Goal: Information Seeking & Learning: Compare options

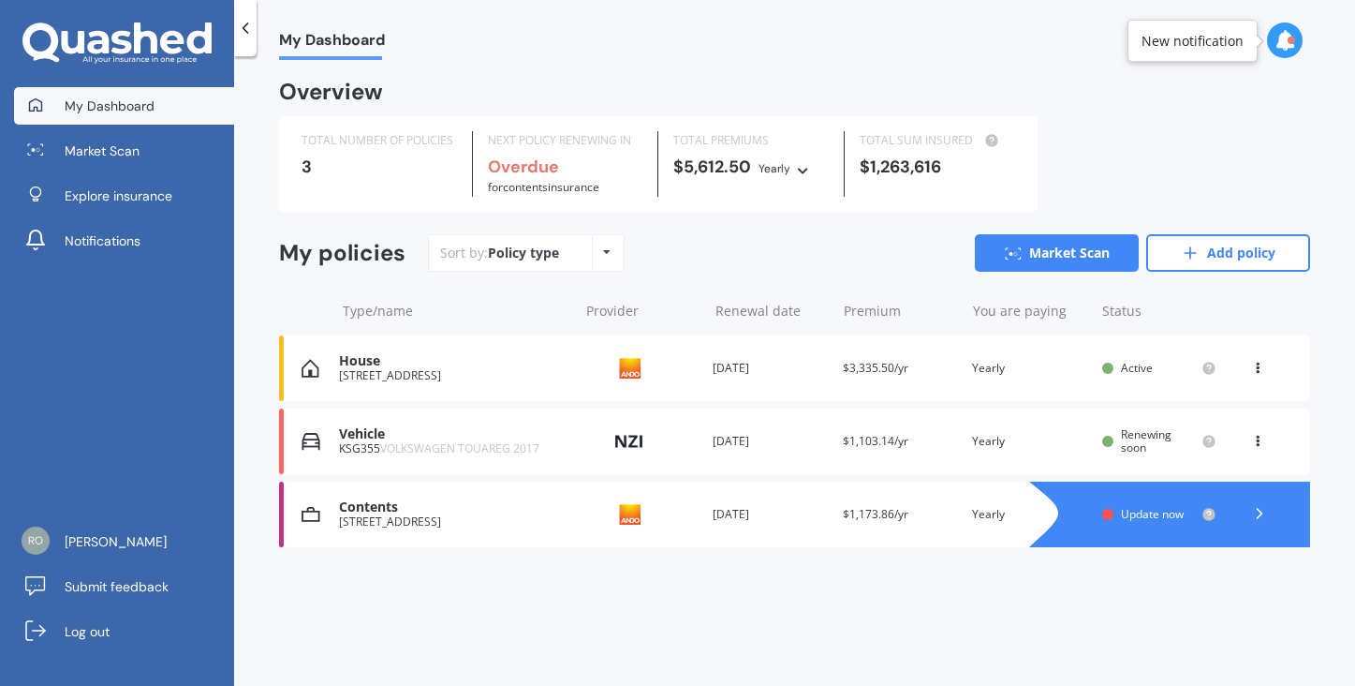
click at [1261, 435] on icon at bounding box center [1257, 437] width 13 height 11
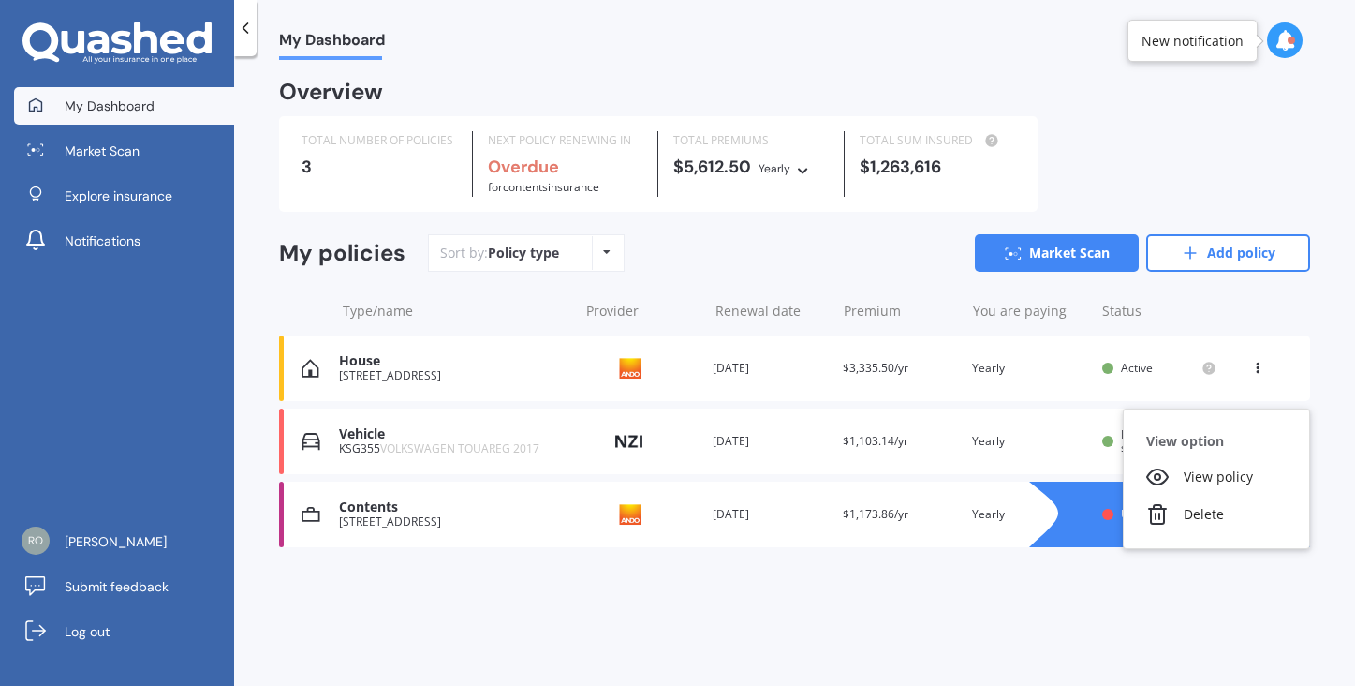
click at [1329, 339] on div "My Dashboard Overview TOTAL NUMBER OF POLICIES 3 NEXT POLICY RENEWING IN Overdu…" at bounding box center [794, 374] width 1121 height 629
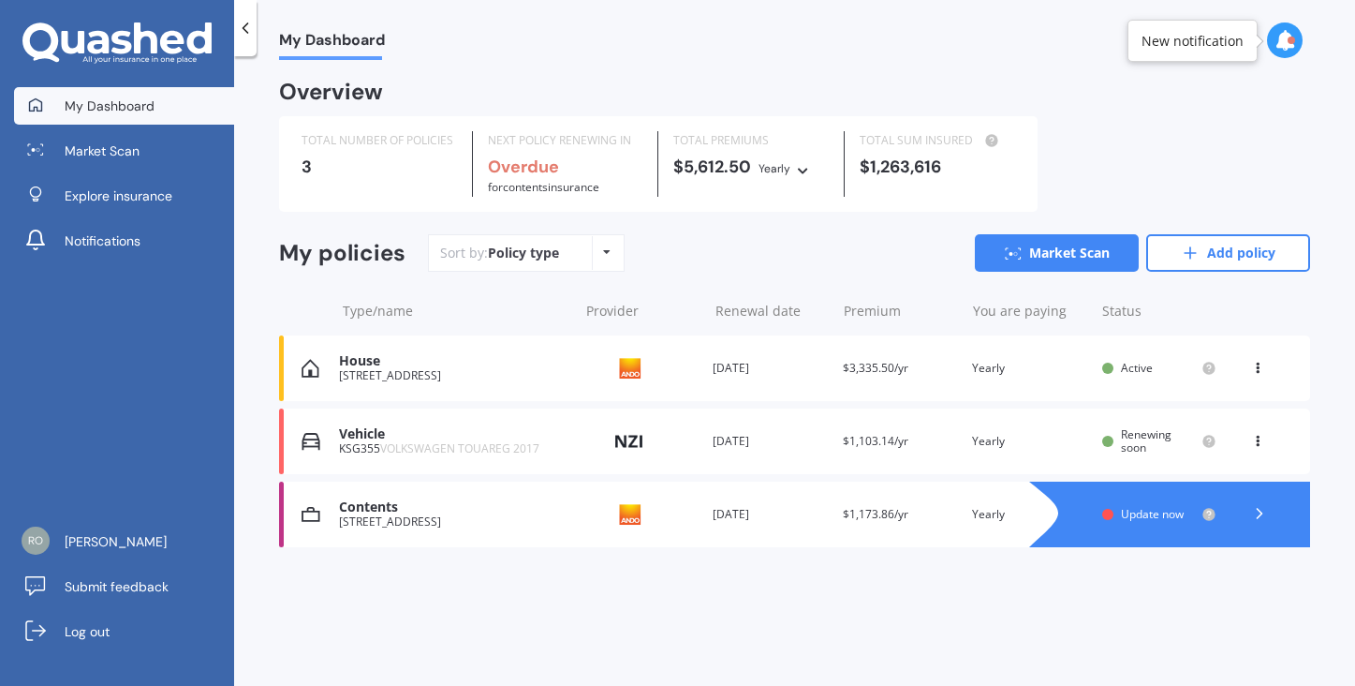
click at [1135, 433] on span "Renewing soon" at bounding box center [1146, 440] width 51 height 29
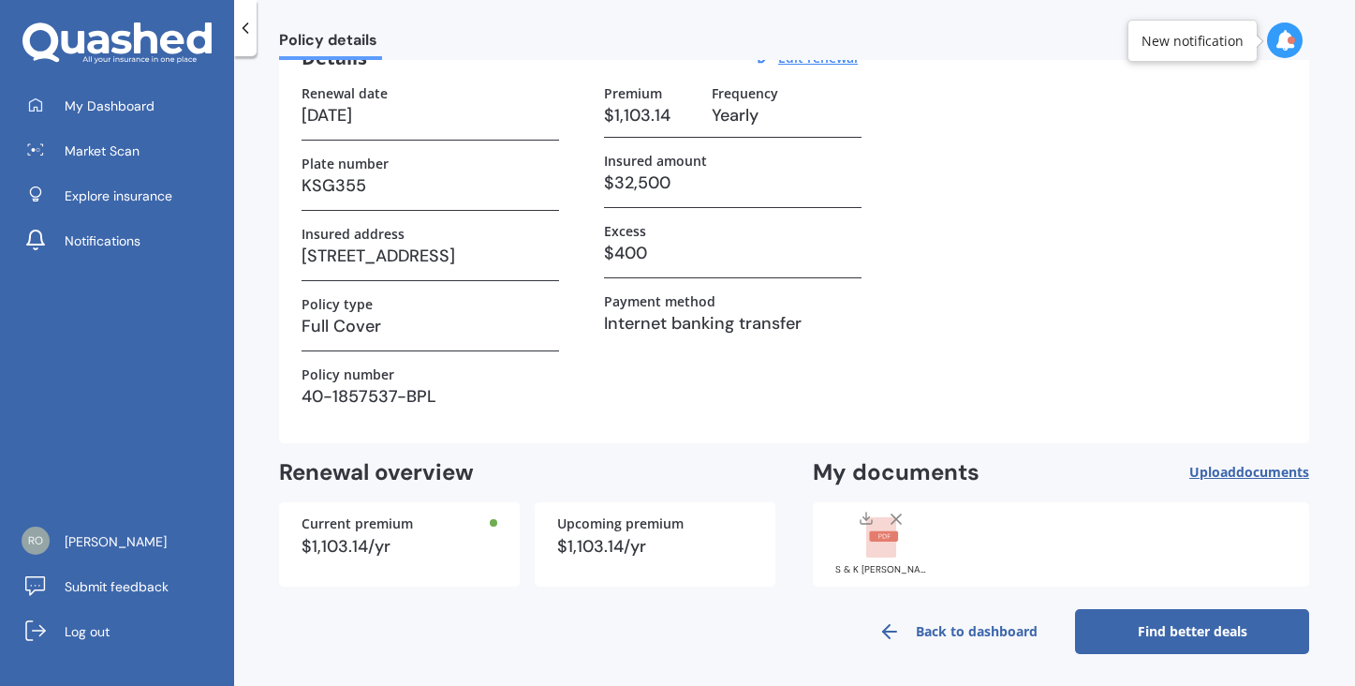
click at [1191, 626] on link "Find better deals" at bounding box center [1192, 631] width 234 height 45
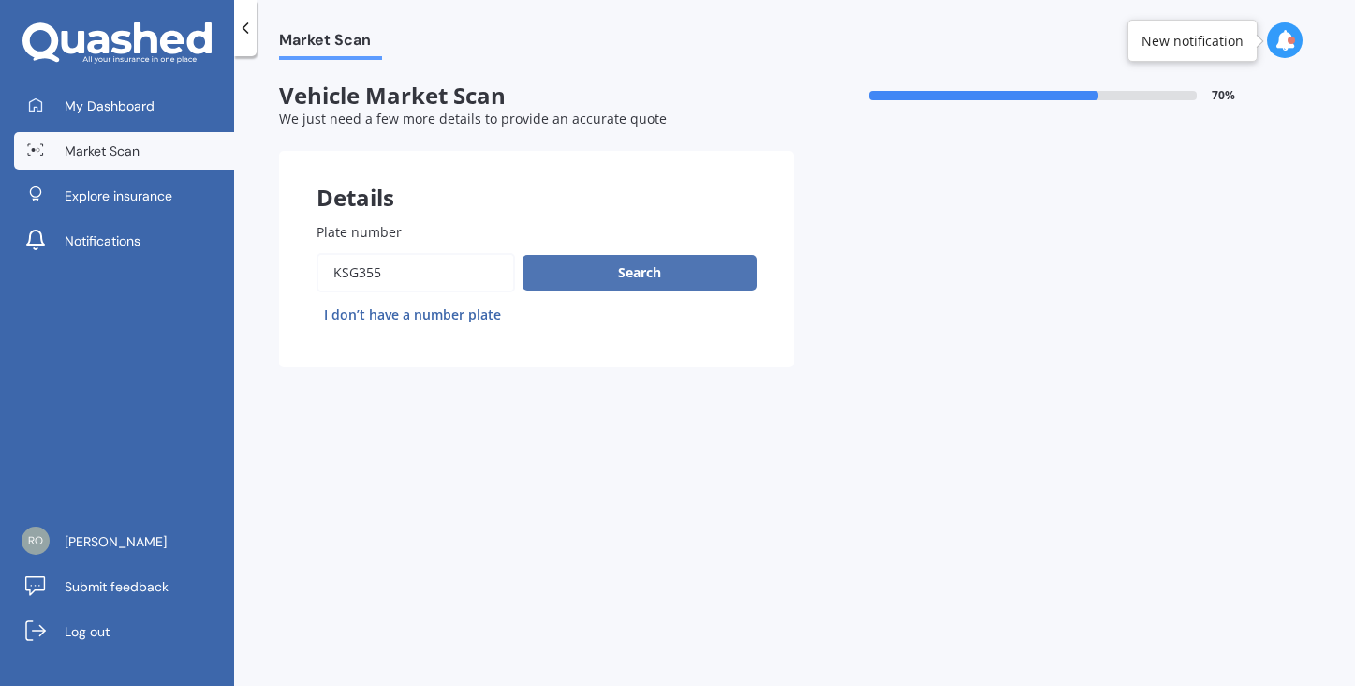
click at [639, 268] on button "Search" at bounding box center [640, 273] width 234 height 36
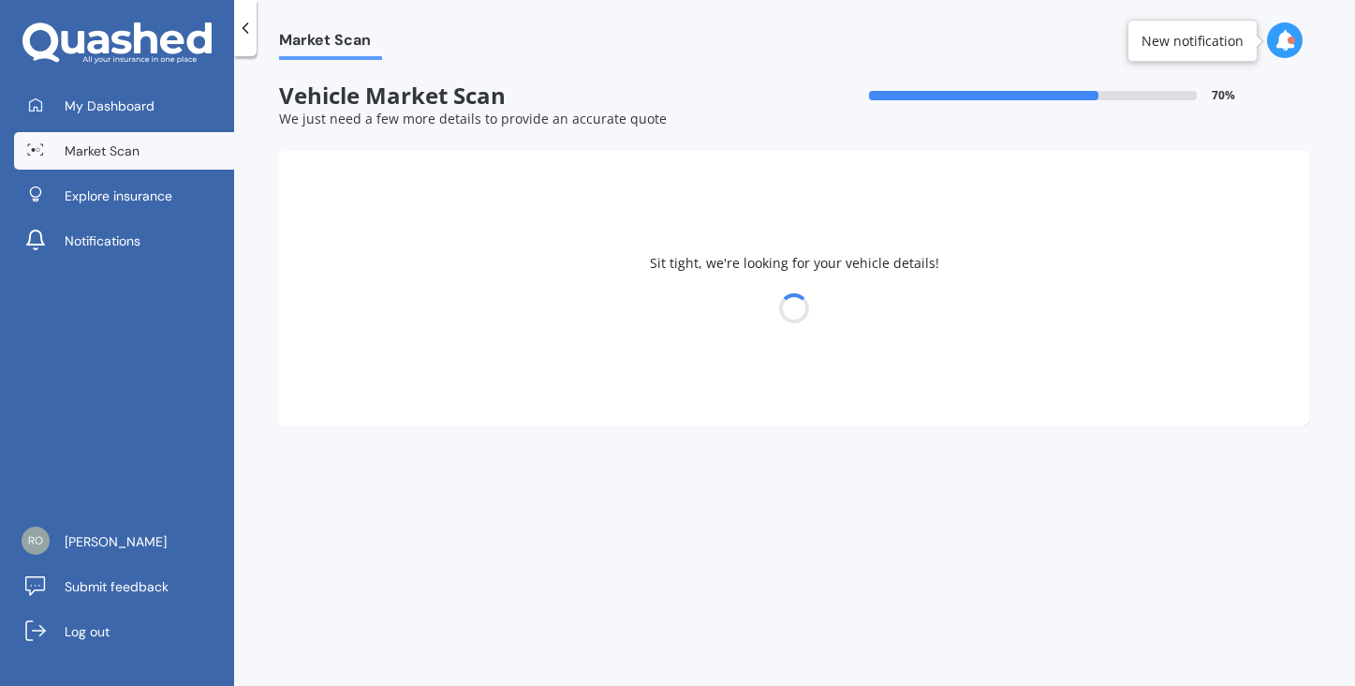
select select "VOLKSWAGEN"
select select "TOUAREG"
select select "26"
select select "11"
select select "1955"
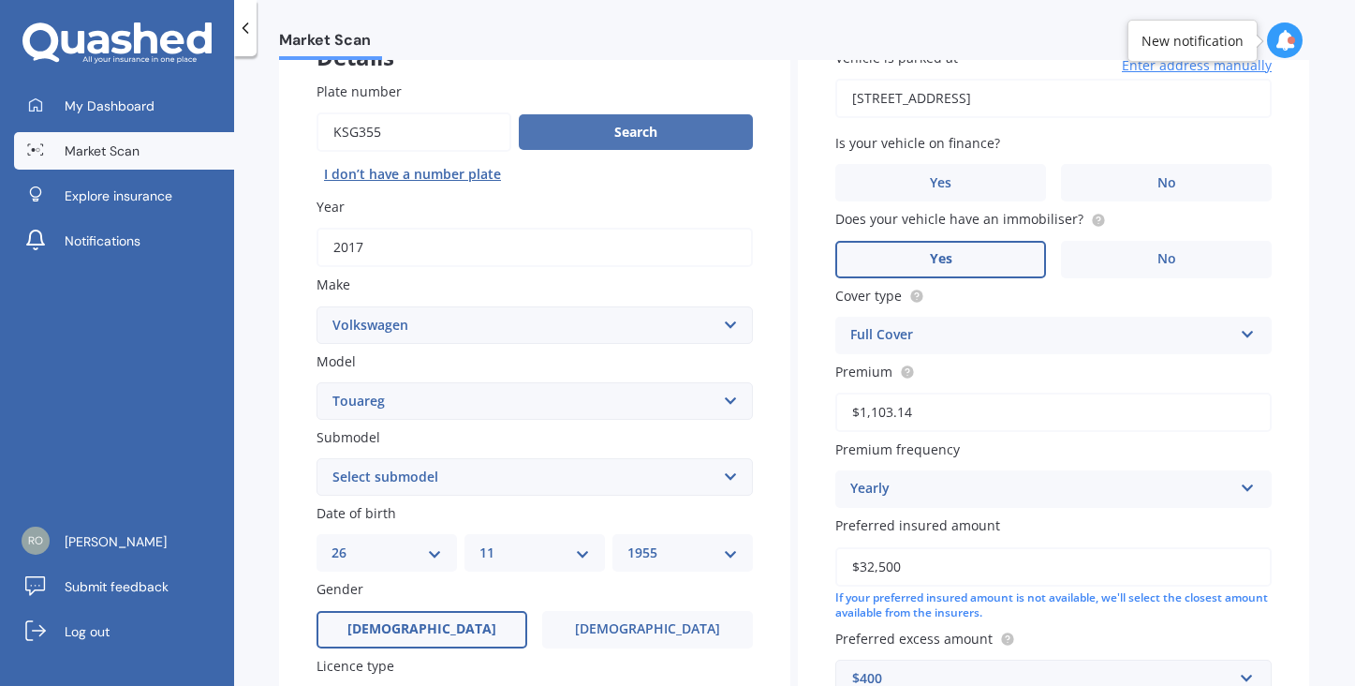
scroll to position [143, 0]
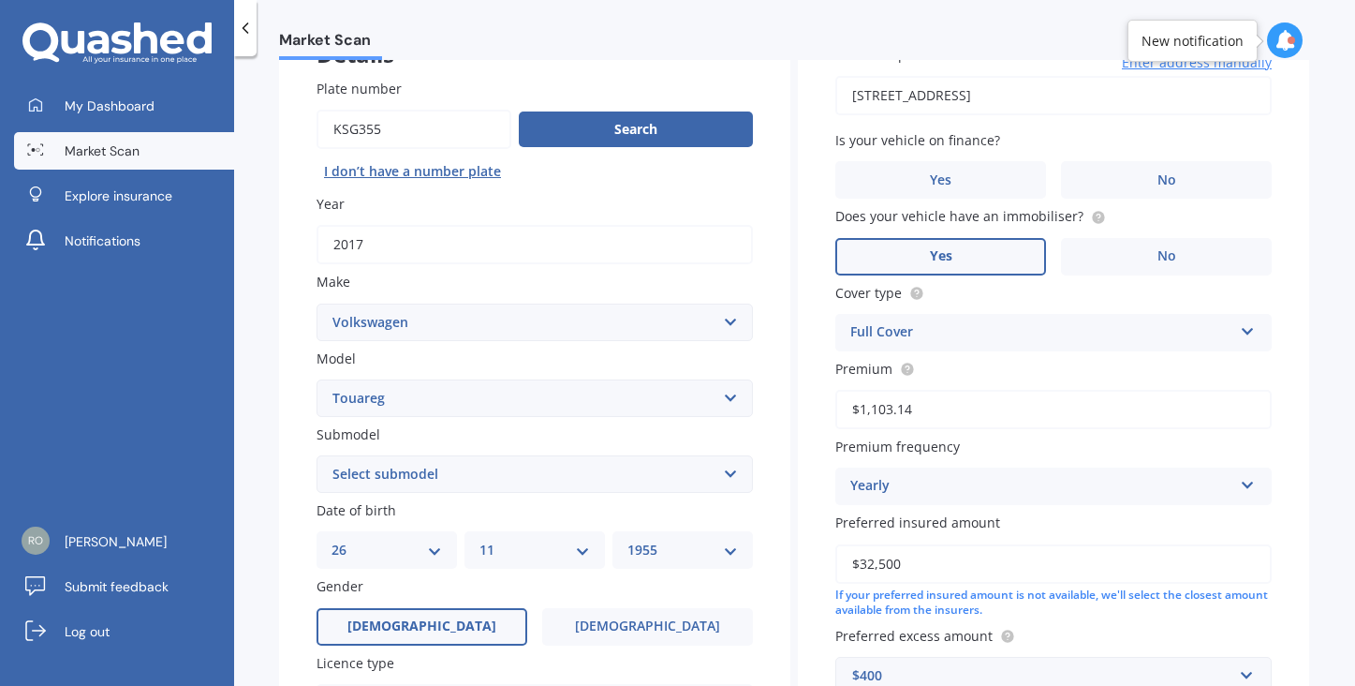
select select "3.0 V6 TDI"
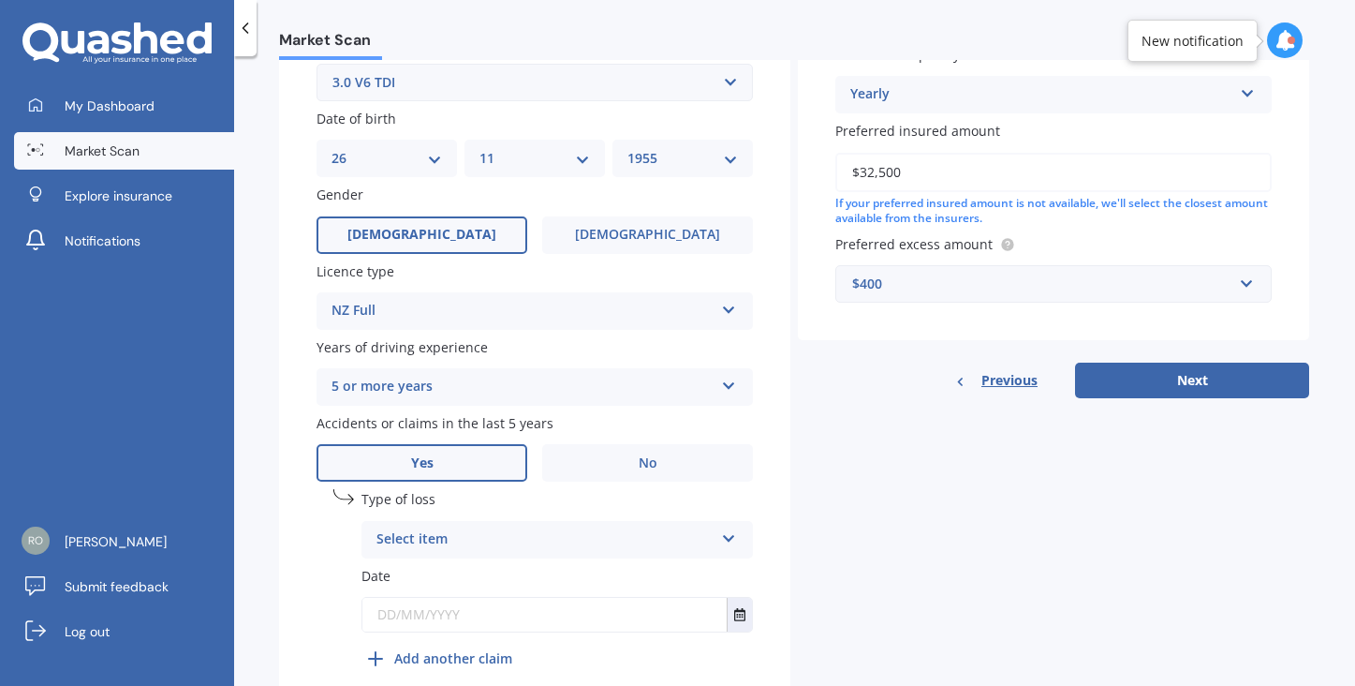
scroll to position [537, 0]
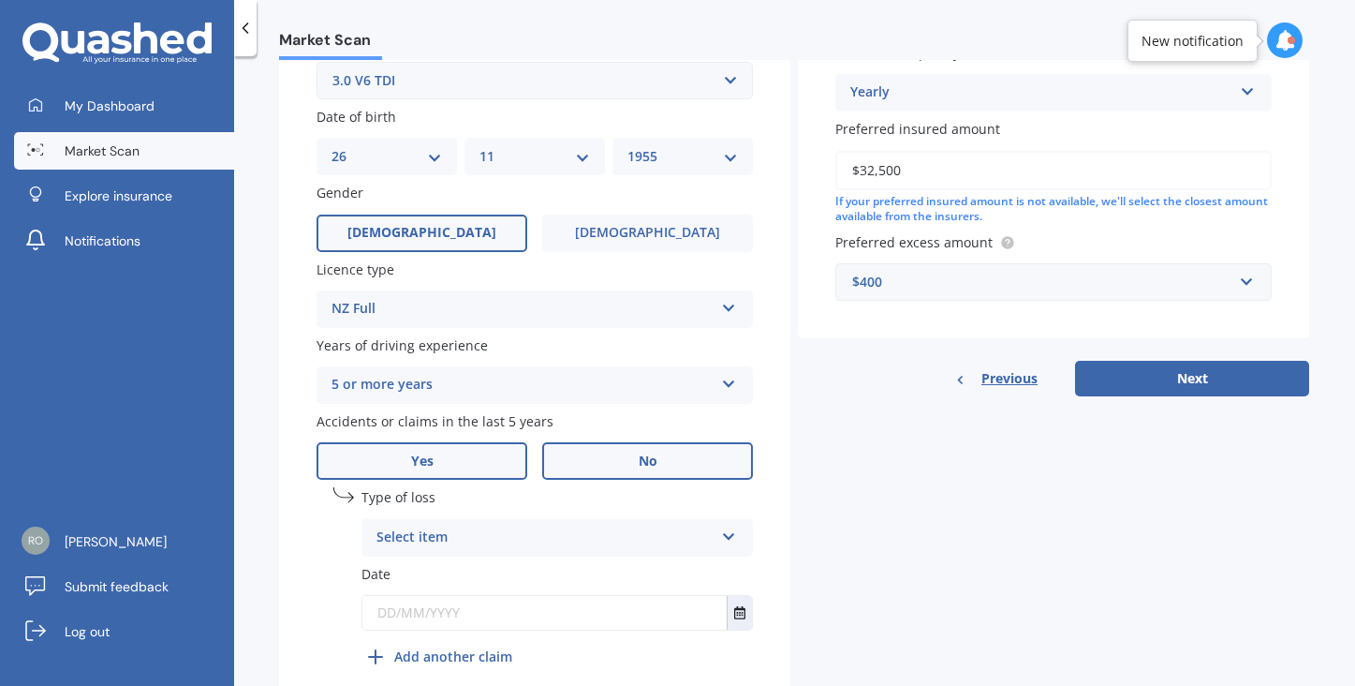
click at [646, 455] on span "No" at bounding box center [648, 461] width 19 height 16
click at [0, 0] on input "No" at bounding box center [0, 0] width 0 height 0
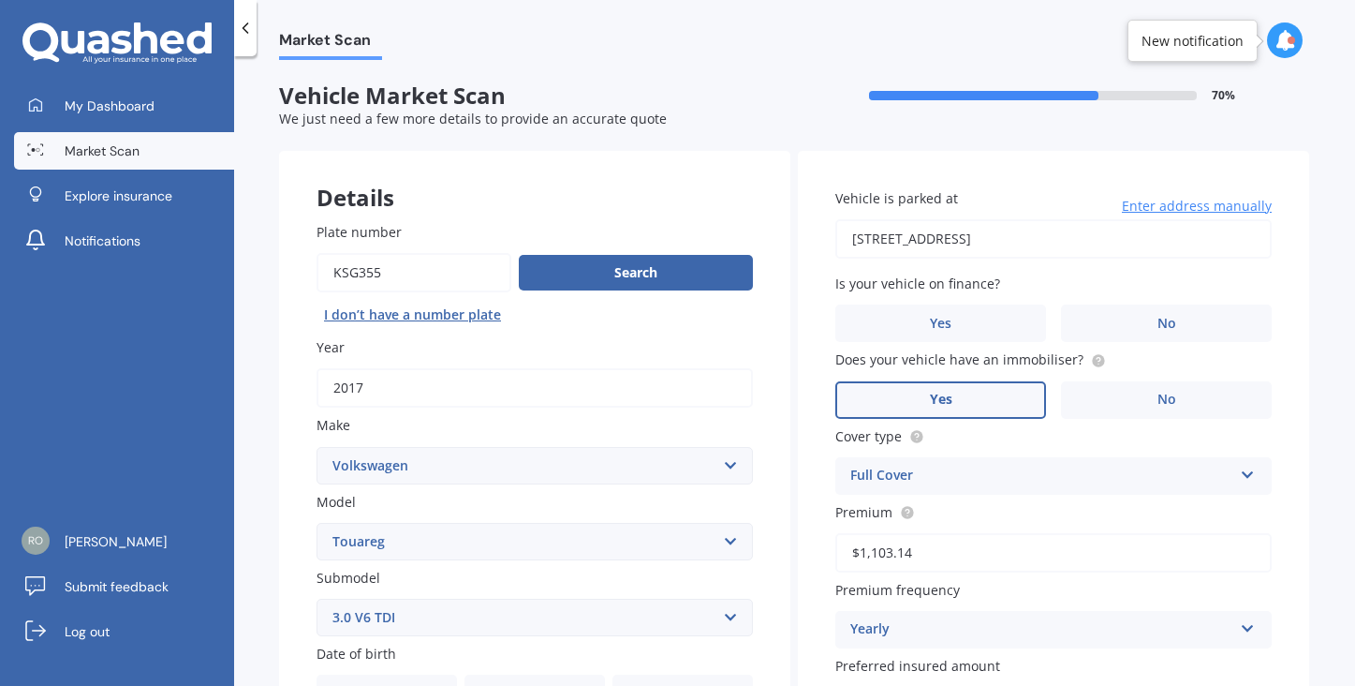
scroll to position [0, 0]
click at [1159, 323] on span "No" at bounding box center [1167, 324] width 19 height 16
click at [0, 0] on input "No" at bounding box center [0, 0] width 0 height 0
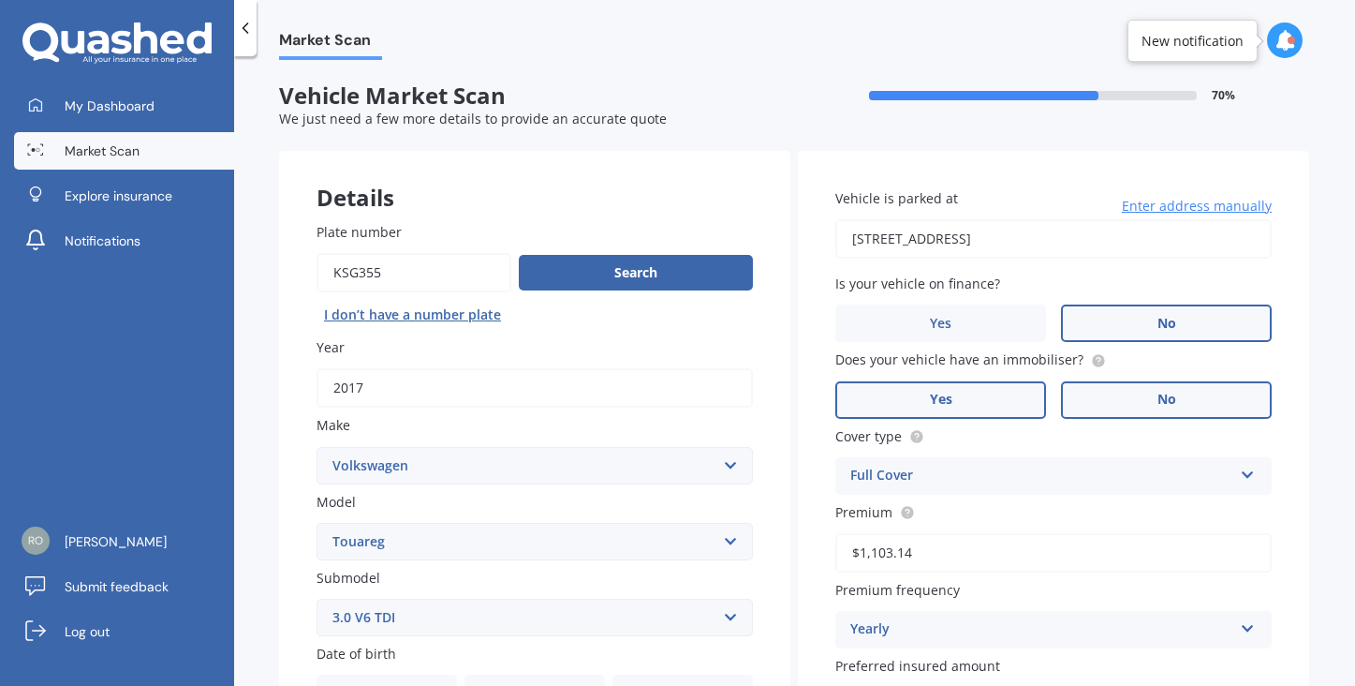
click at [1159, 399] on span "No" at bounding box center [1167, 400] width 19 height 16
click at [0, 0] on input "No" at bounding box center [0, 0] width 0 height 0
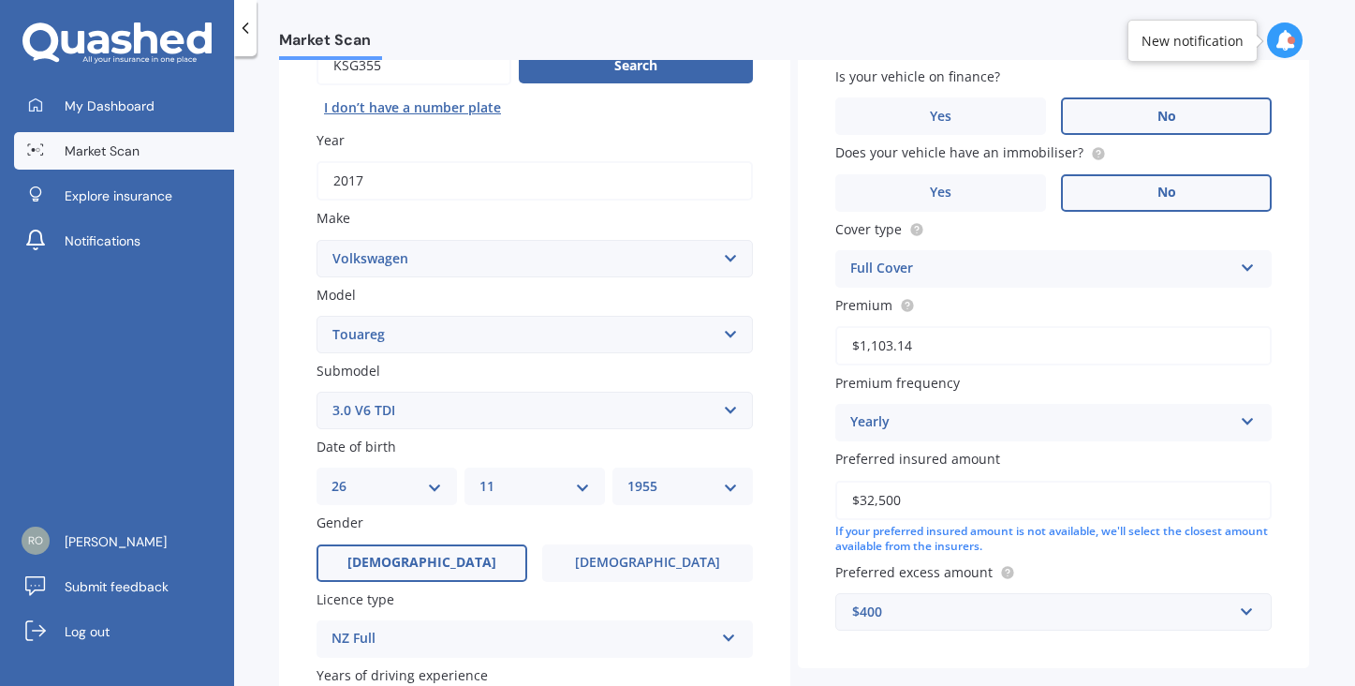
scroll to position [212, 0]
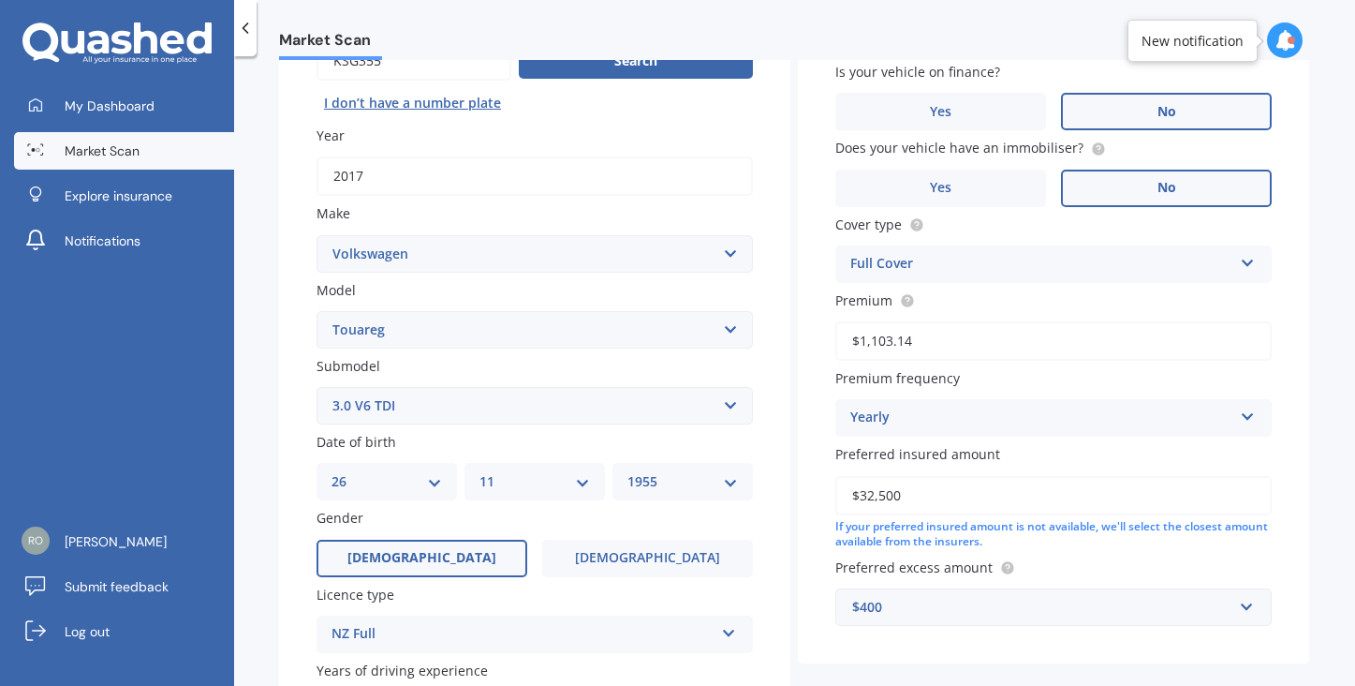
drag, startPoint x: 923, startPoint y: 494, endPoint x: 859, endPoint y: 495, distance: 63.7
click at [859, 495] on input "$32,500" at bounding box center [1053, 495] width 436 height 39
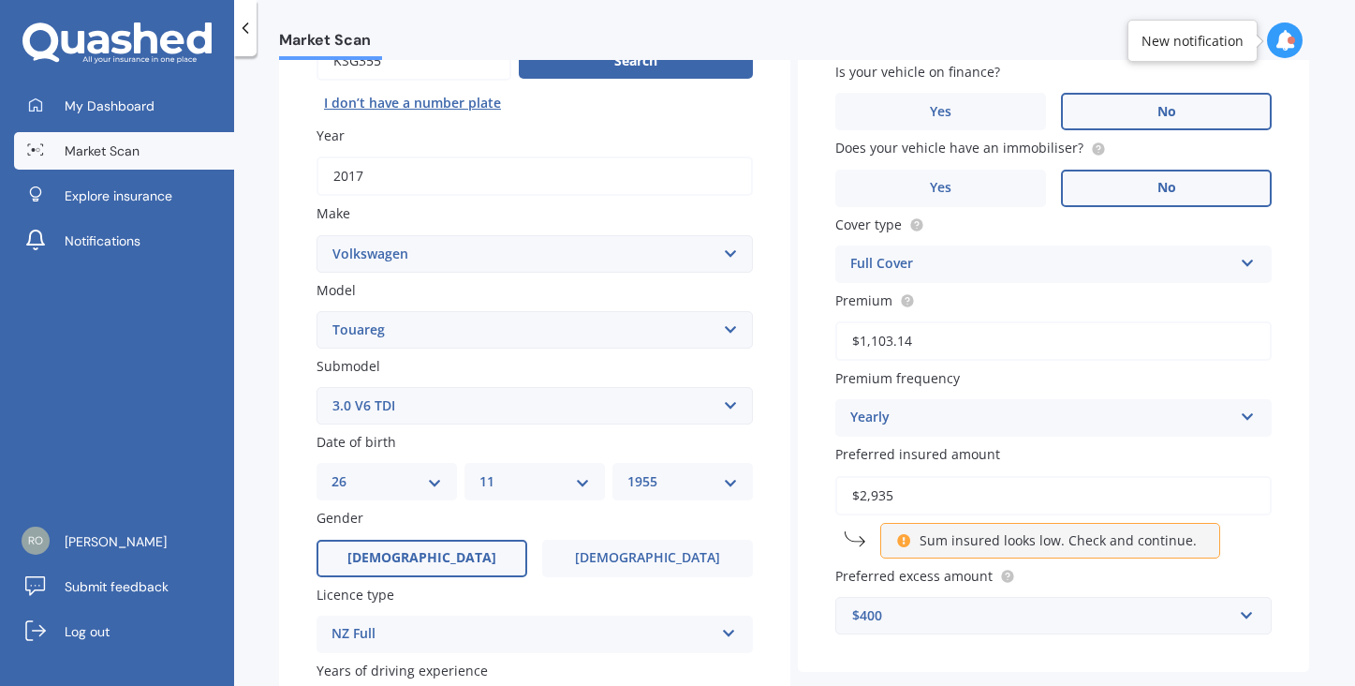
type input "$29,358"
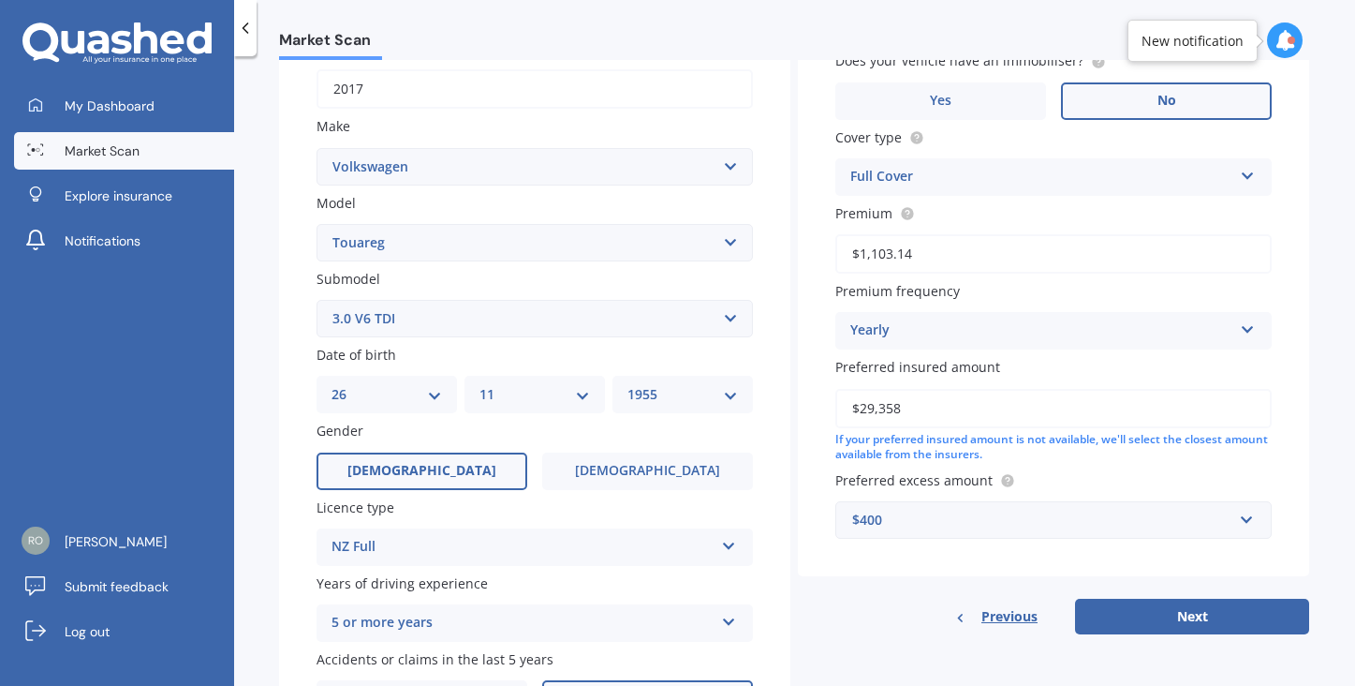
scroll to position [306, 0]
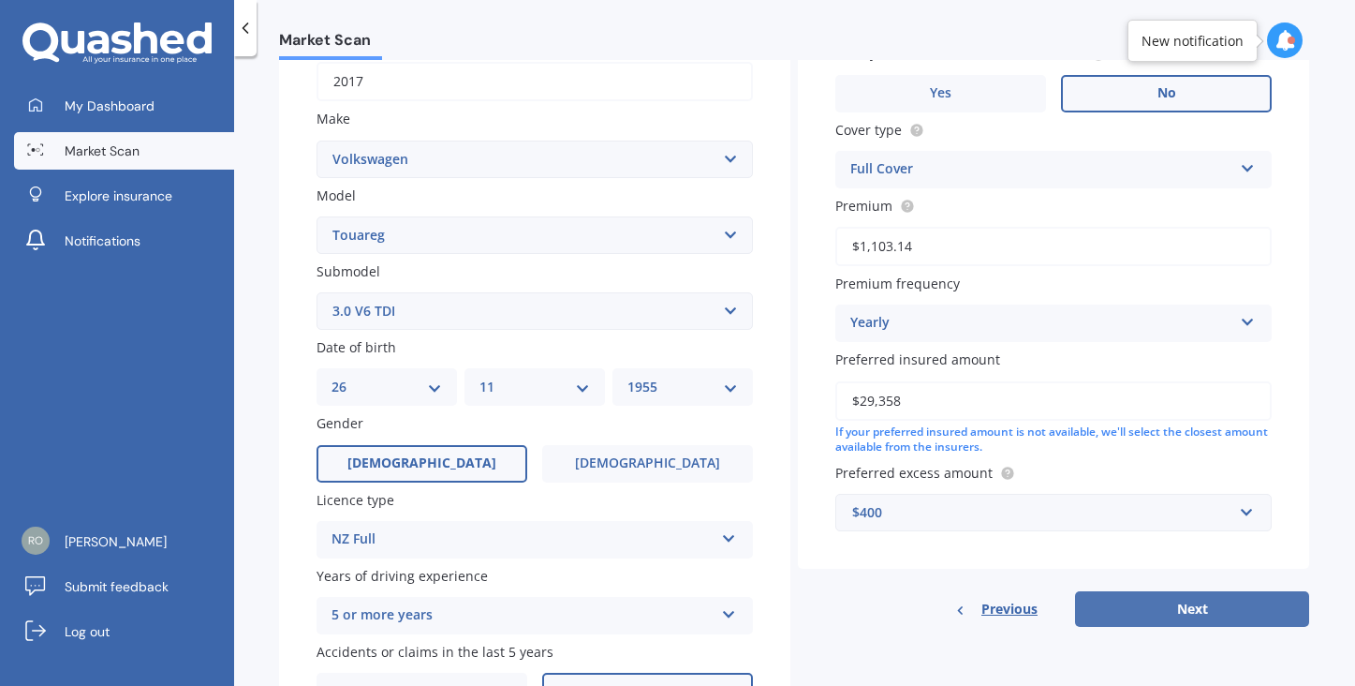
click at [1189, 596] on button "Next" at bounding box center [1192, 609] width 234 height 36
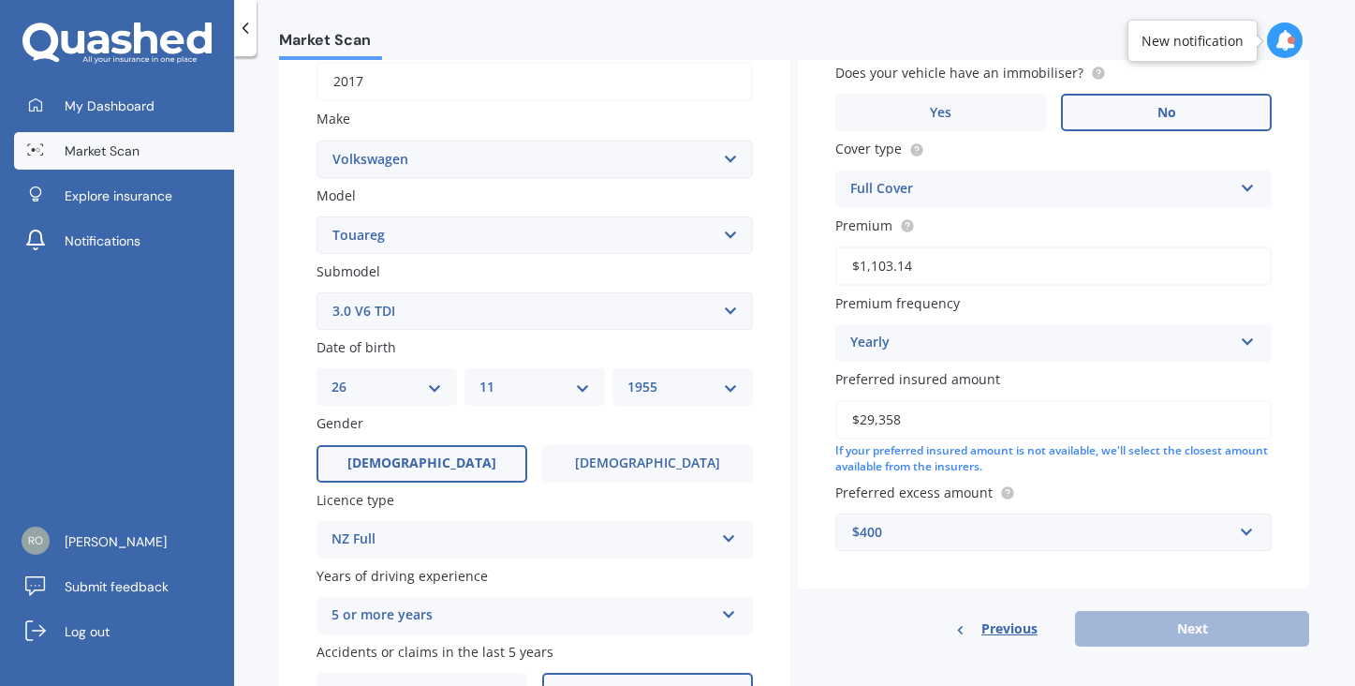
scroll to position [126, 0]
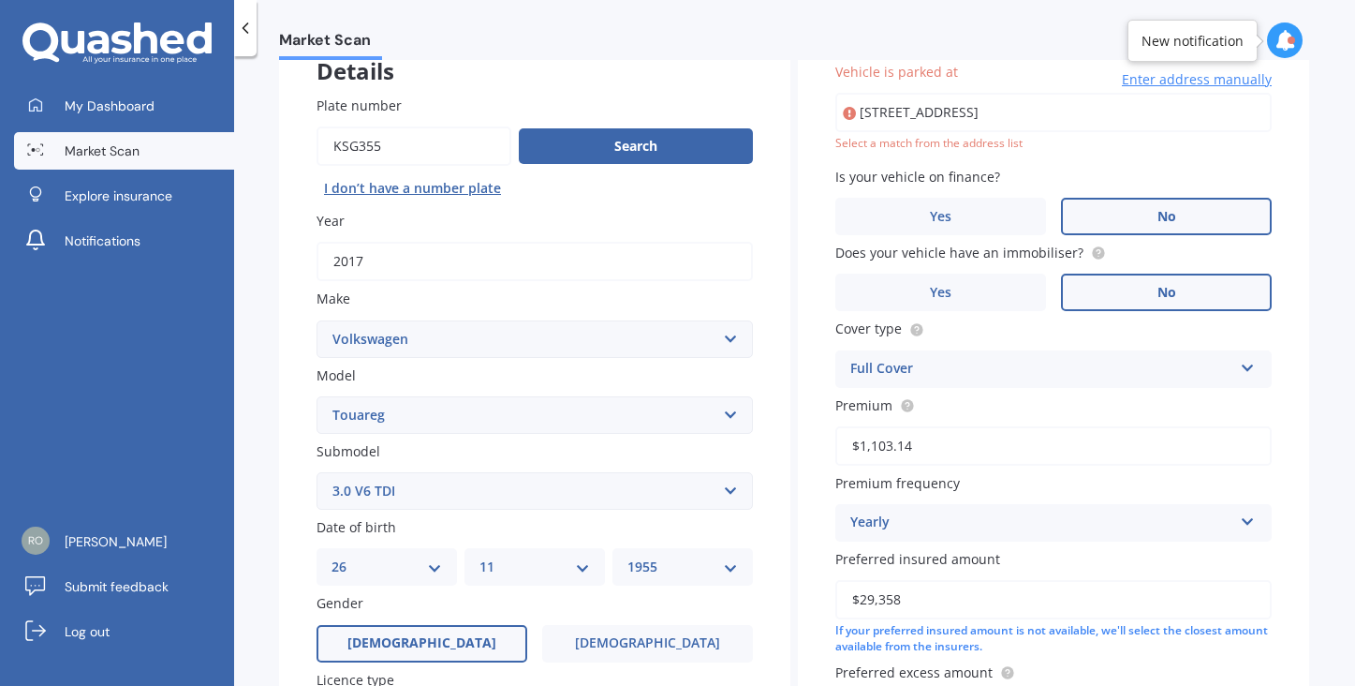
type input "[STREET_ADDRESS]"
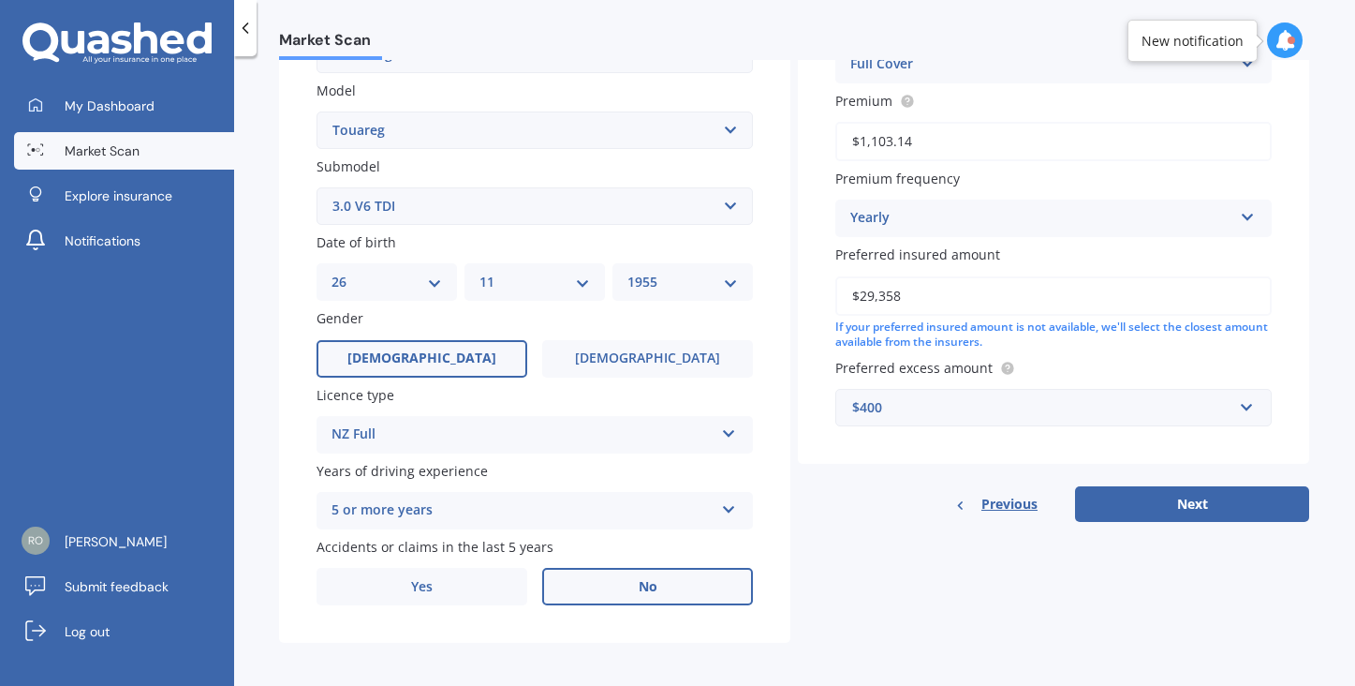
scroll to position [410, 0]
click at [1173, 496] on button "Next" at bounding box center [1192, 505] width 234 height 36
select select "26"
select select "11"
select select "1955"
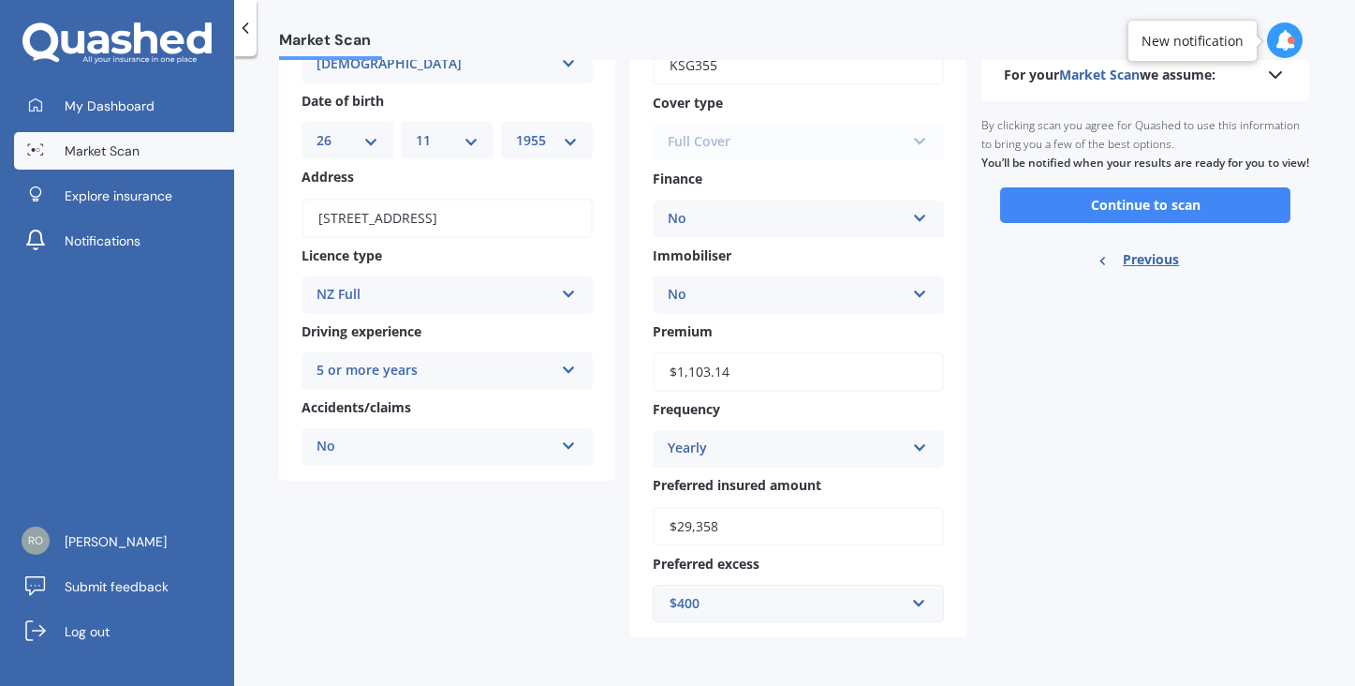
scroll to position [0, 0]
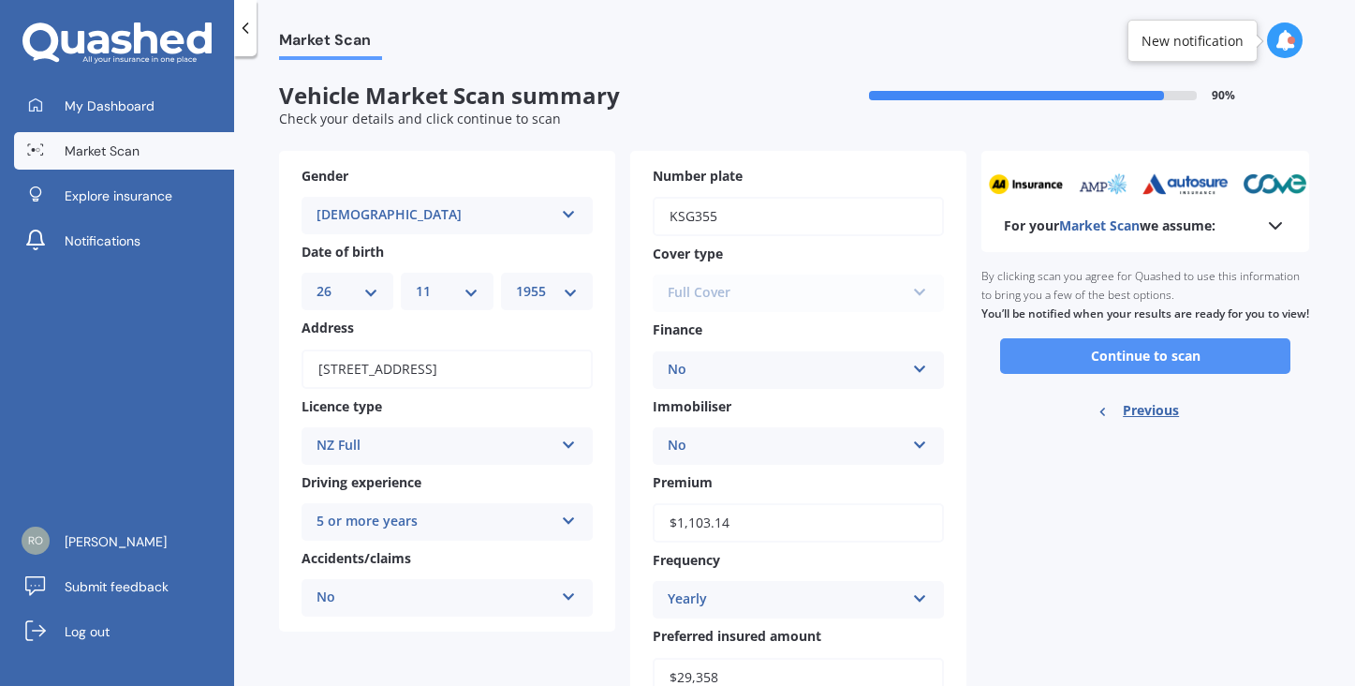
click at [1131, 363] on button "Continue to scan" at bounding box center [1145, 356] width 290 height 36
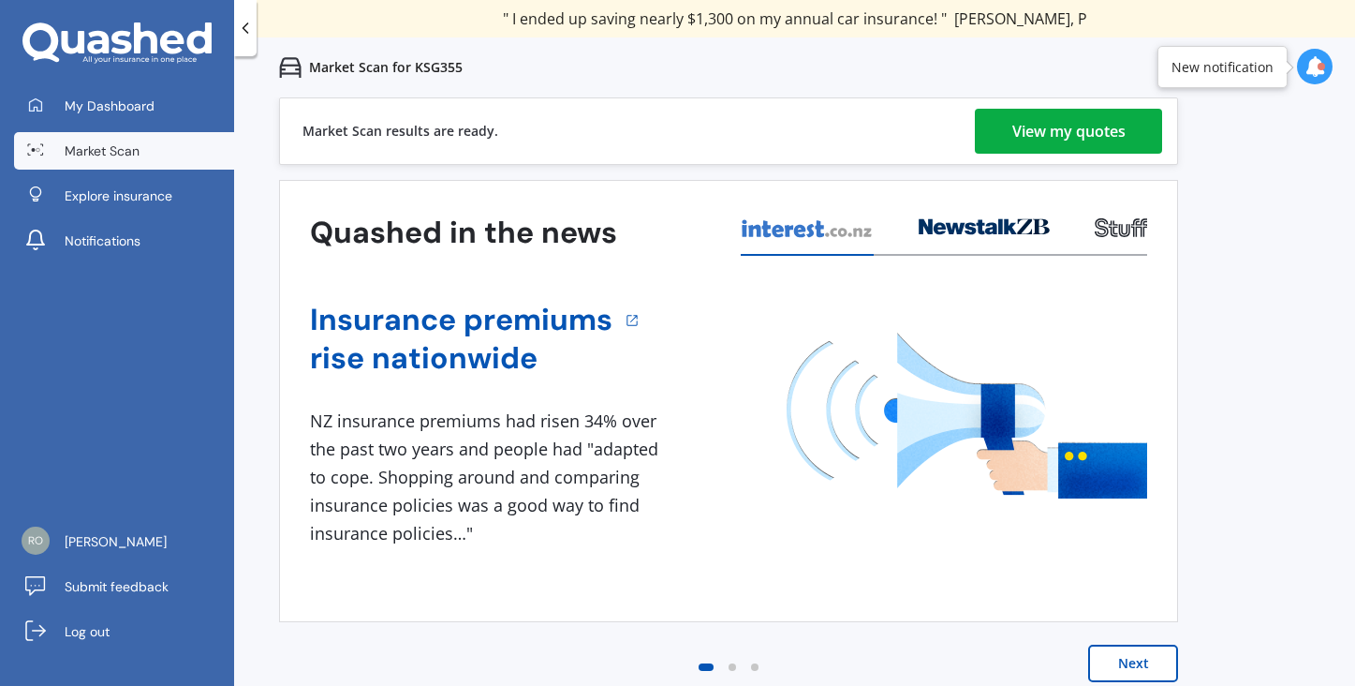
click at [1072, 136] on div "View my quotes" at bounding box center [1068, 131] width 113 height 45
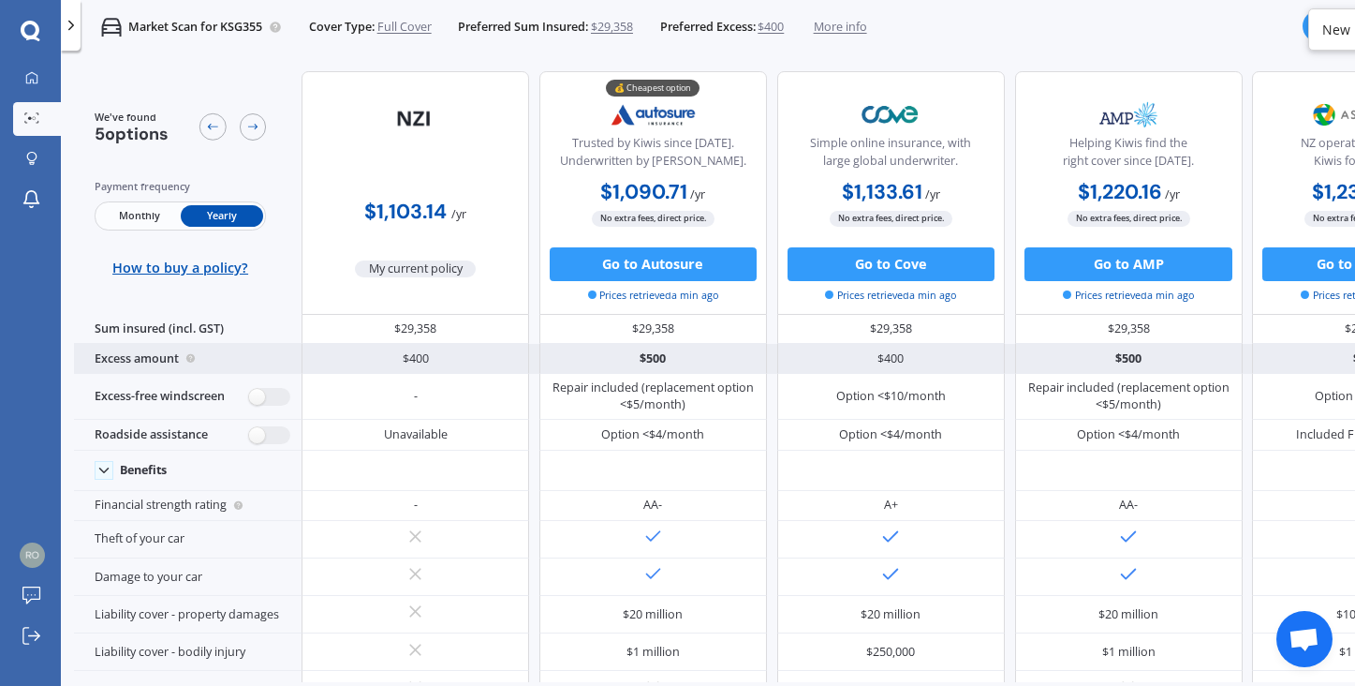
click at [416, 362] on div "$400" at bounding box center [416, 359] width 228 height 30
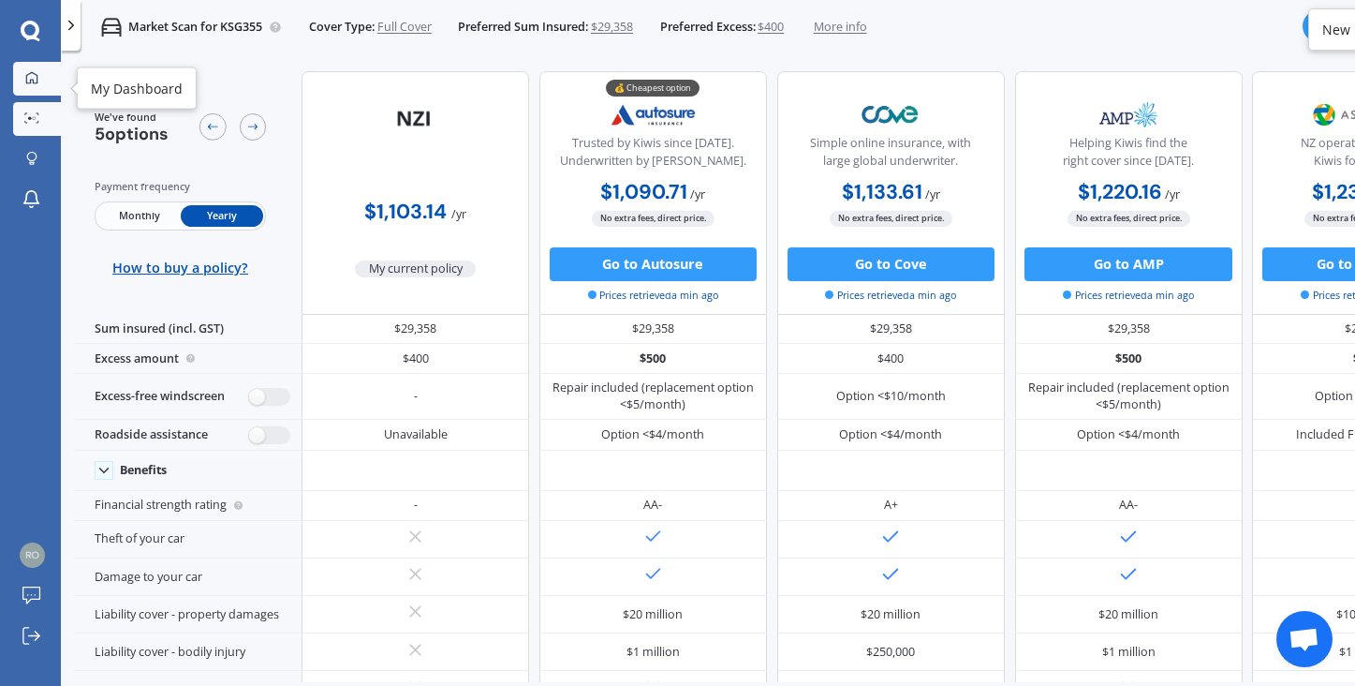
click at [34, 78] on icon at bounding box center [31, 77] width 13 height 13
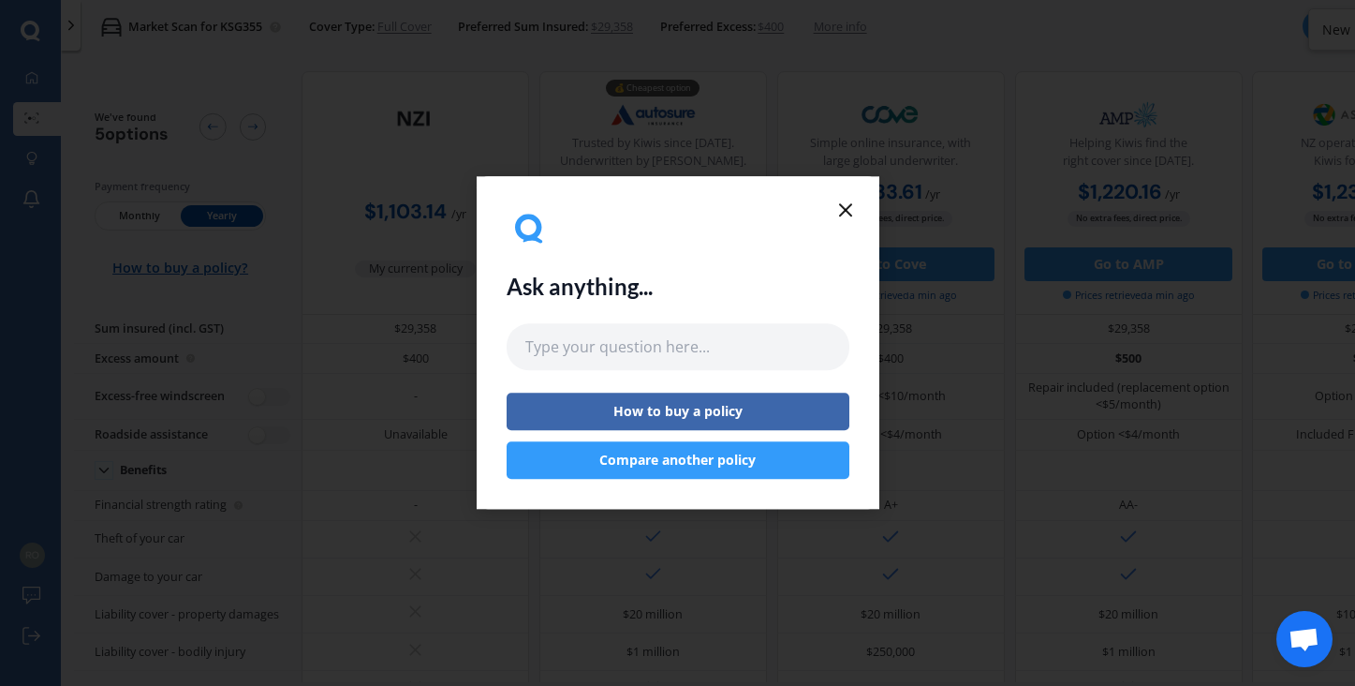
click at [846, 206] on icon at bounding box center [846, 210] width 22 height 22
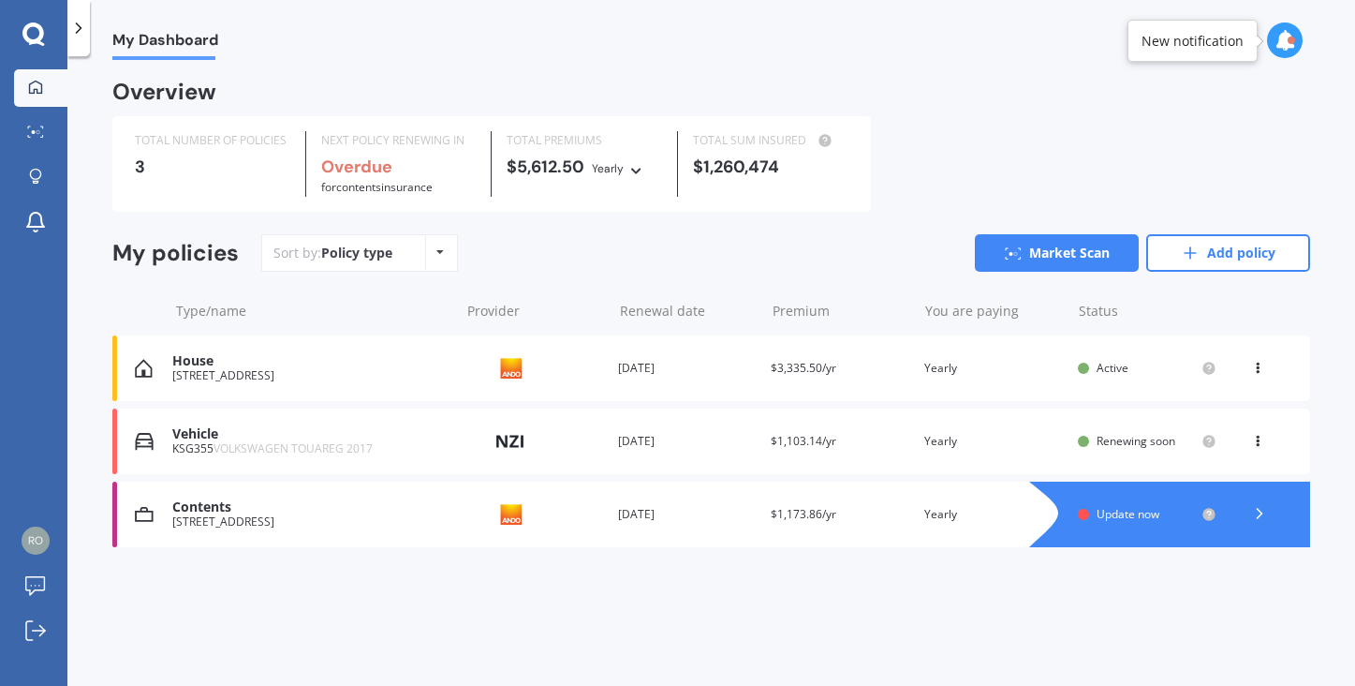
click at [1141, 508] on span "Update now" at bounding box center [1128, 514] width 63 height 16
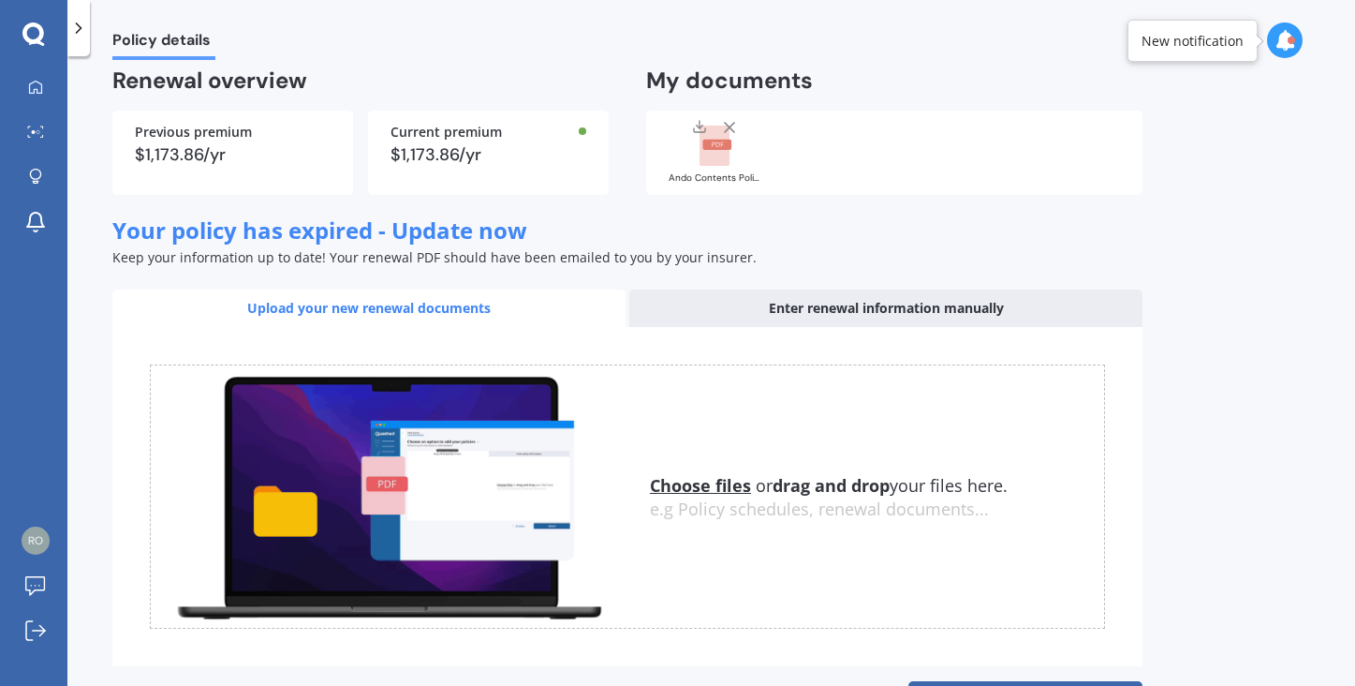
scroll to position [126, 0]
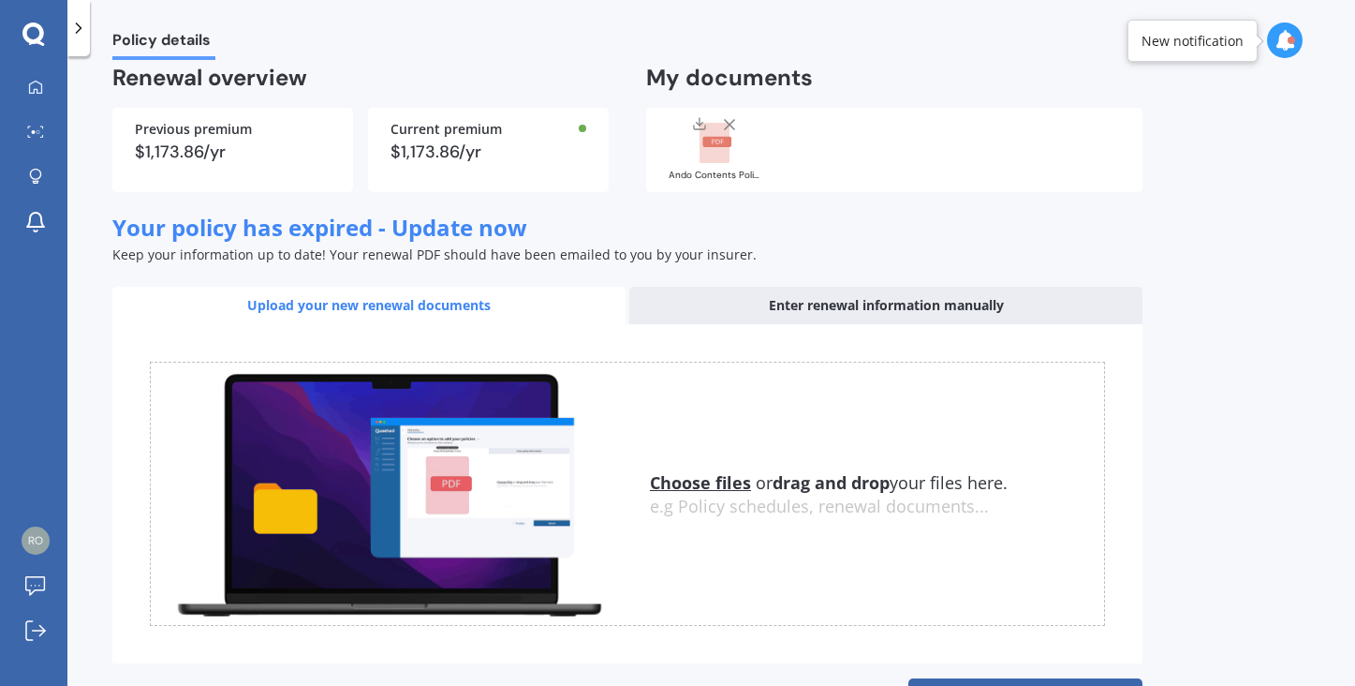
click at [395, 324] on div "Upload your new renewal documents" at bounding box center [368, 305] width 513 height 37
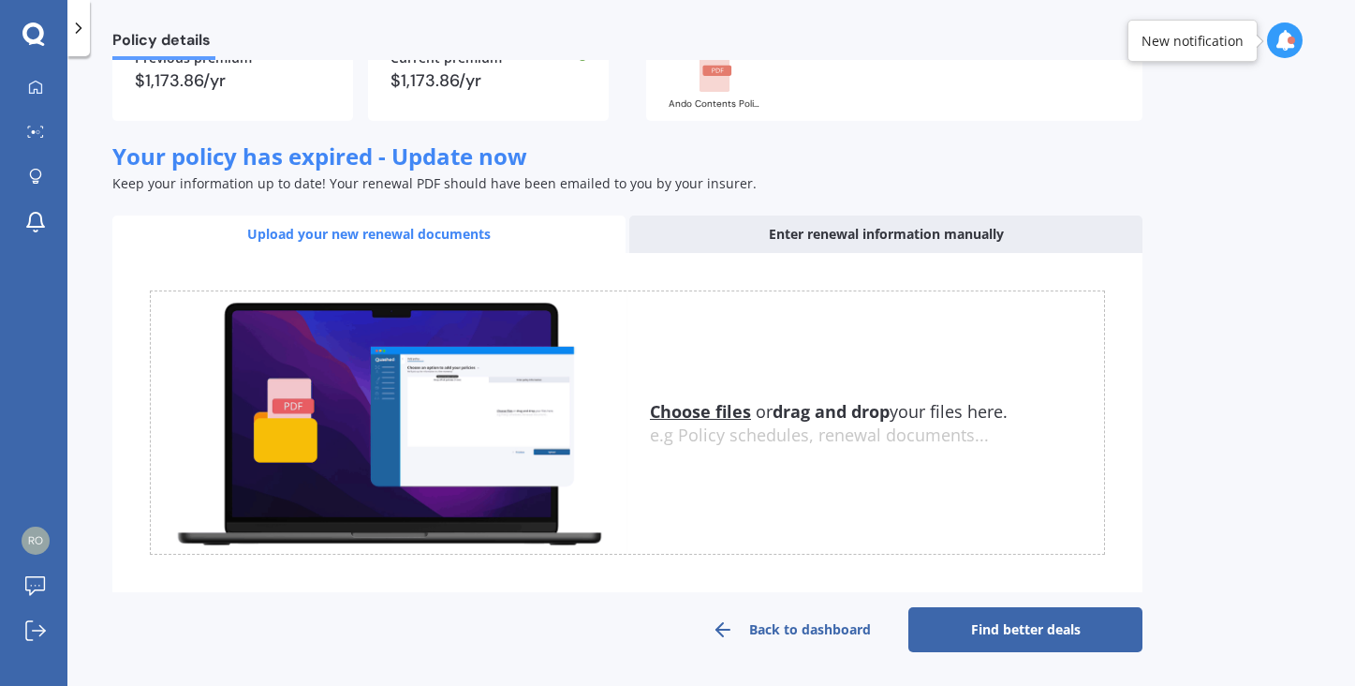
scroll to position [0, 0]
click at [329, 232] on div "Upload your new renewal documents" at bounding box center [368, 233] width 513 height 37
click at [718, 413] on u "Choose files" at bounding box center [700, 411] width 101 height 22
click at [736, 415] on u "Choose files" at bounding box center [700, 411] width 101 height 22
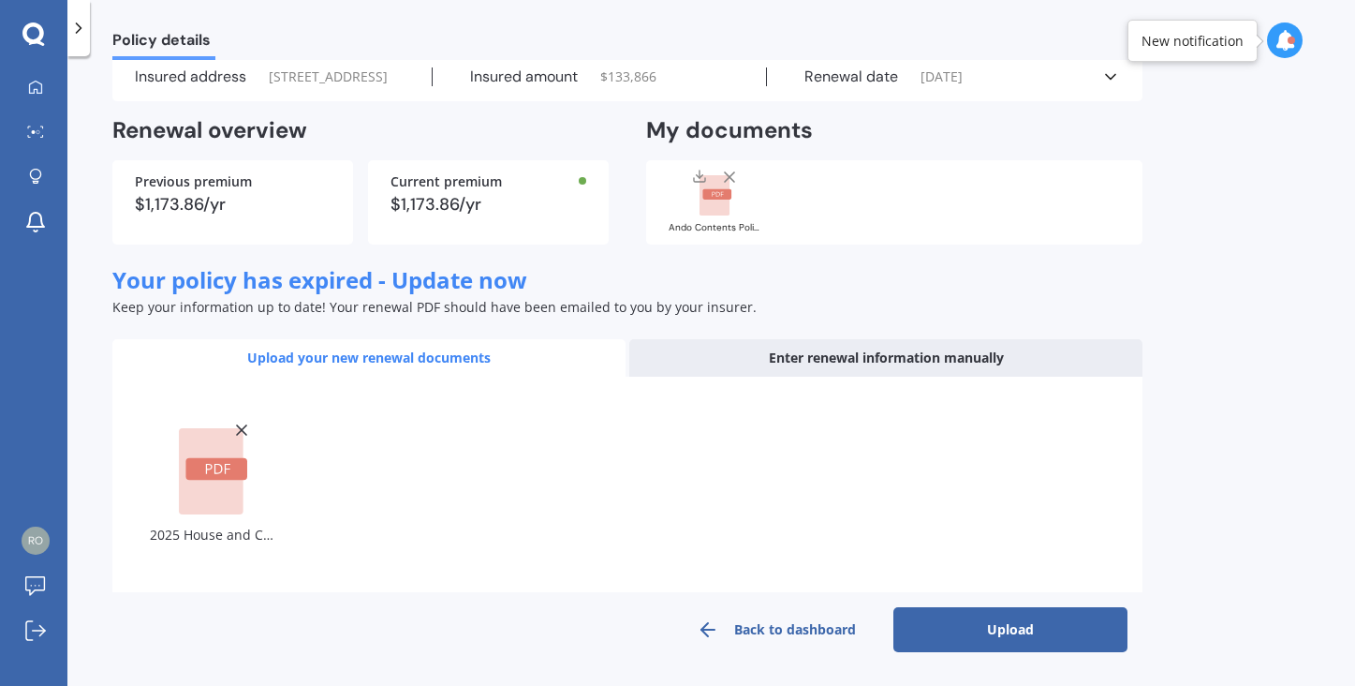
click at [1028, 607] on button "Upload" at bounding box center [1011, 629] width 234 height 45
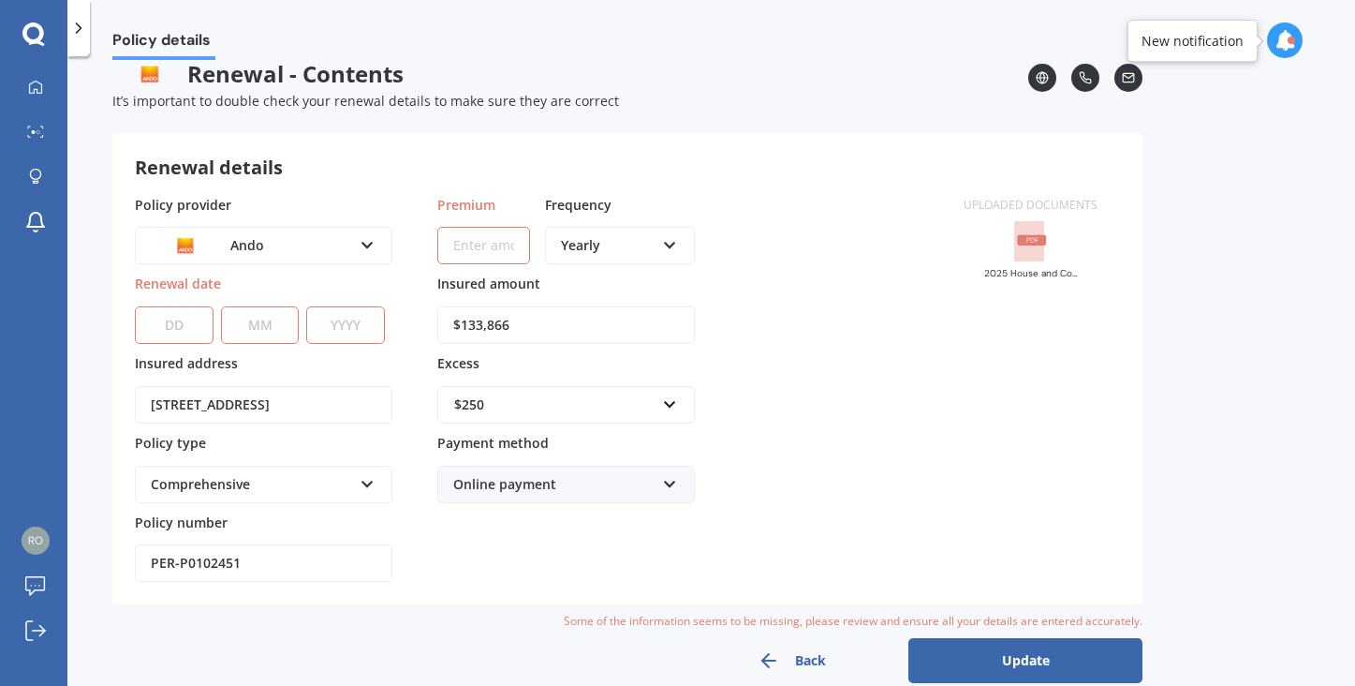
scroll to position [23, 0]
click at [493, 242] on input "Premium" at bounding box center [483, 244] width 93 height 37
type input "$1,173.86"
click at [825, 277] on div "Policy provider Ando AA AMI AMP ANZ ASB Ando BNZ Co-Operative Bank FMG Initio K…" at bounding box center [538, 388] width 806 height 388
select select "23"
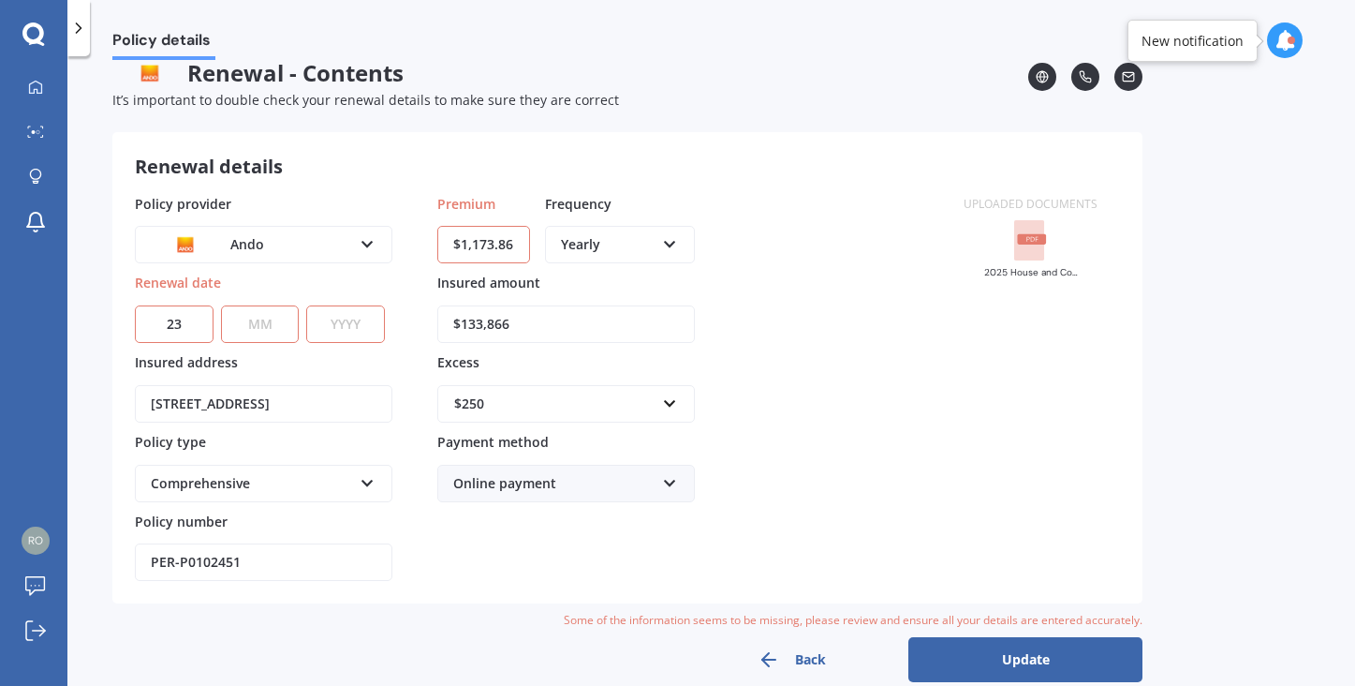
select select "07"
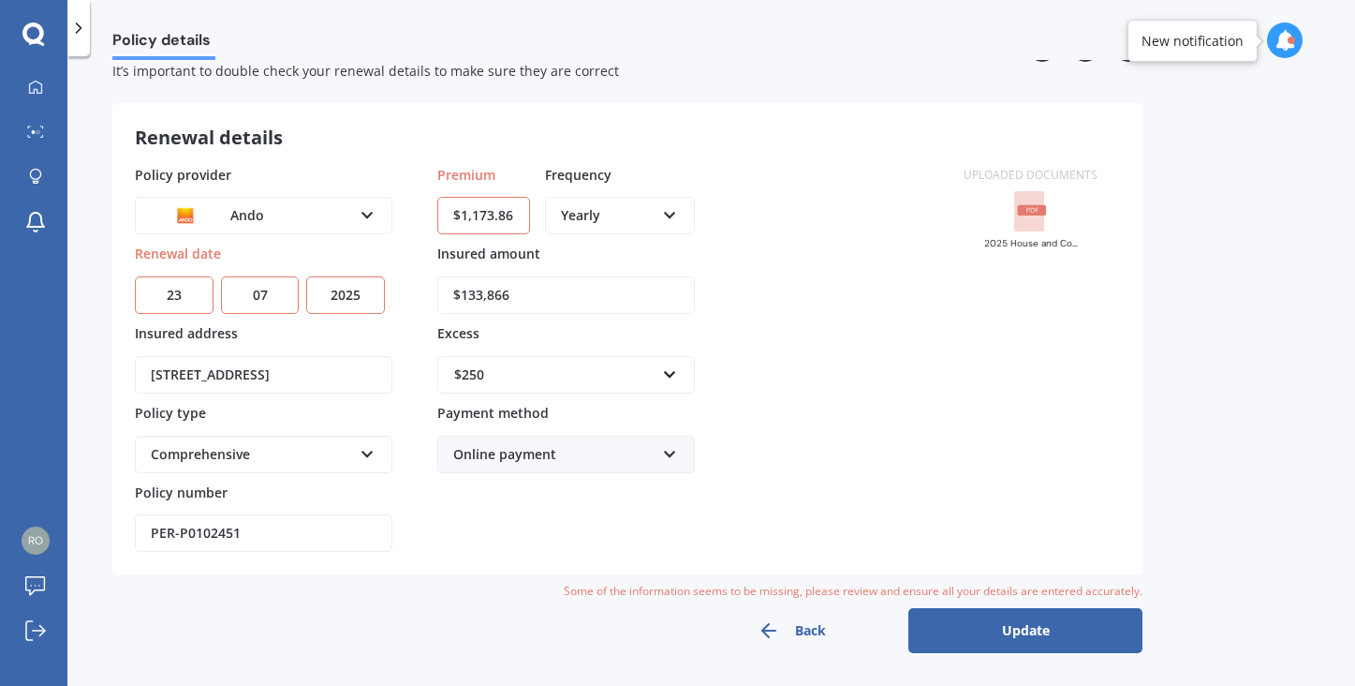
scroll to position [52, 0]
select select "2026"
click at [1031, 621] on button "Update" at bounding box center [1026, 631] width 234 height 45
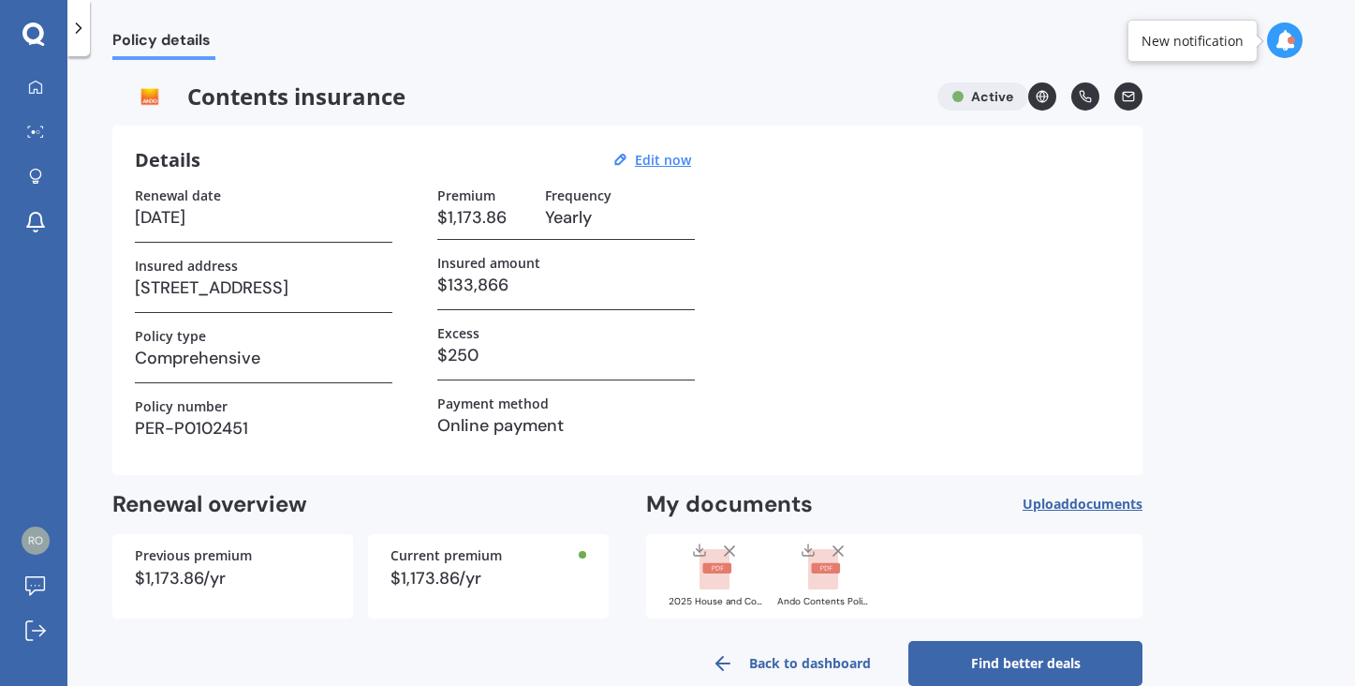
scroll to position [0, 0]
click at [1061, 662] on link "Find better deals" at bounding box center [1026, 663] width 234 height 45
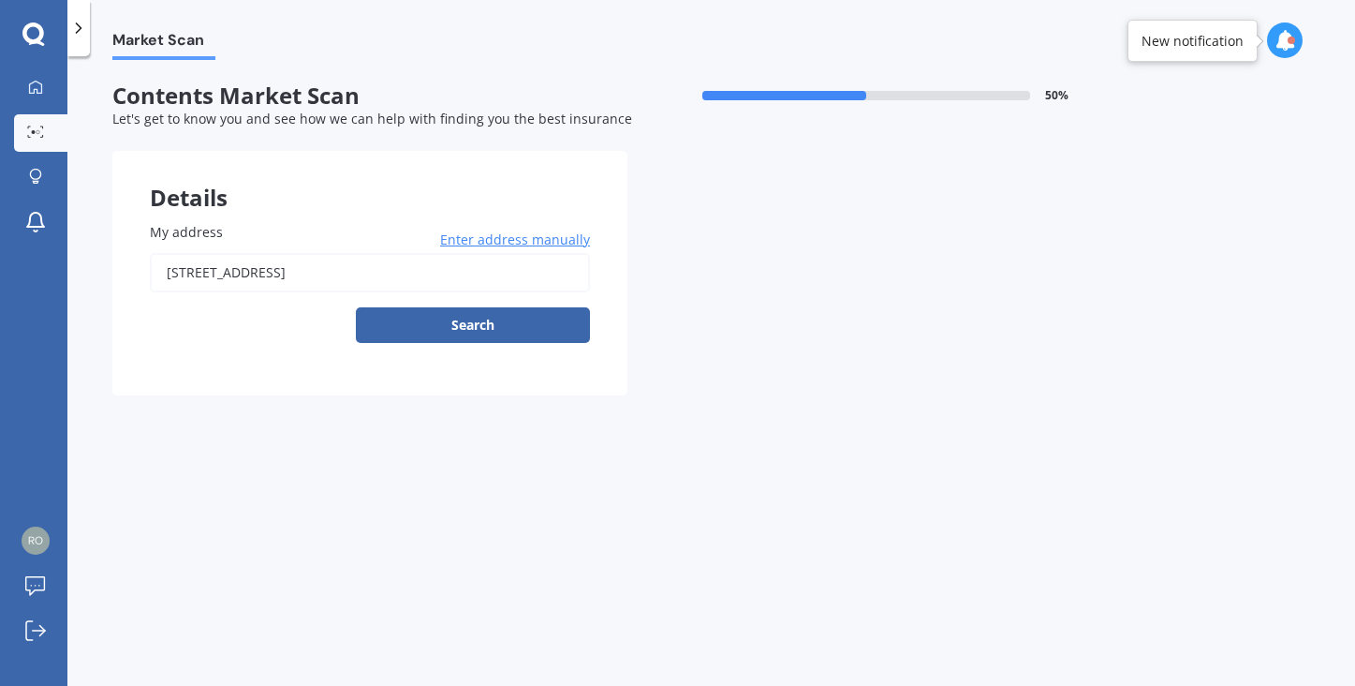
click at [396, 272] on input "[STREET_ADDRESS]" at bounding box center [370, 272] width 440 height 39
type input "[STREET_ADDRESS]"
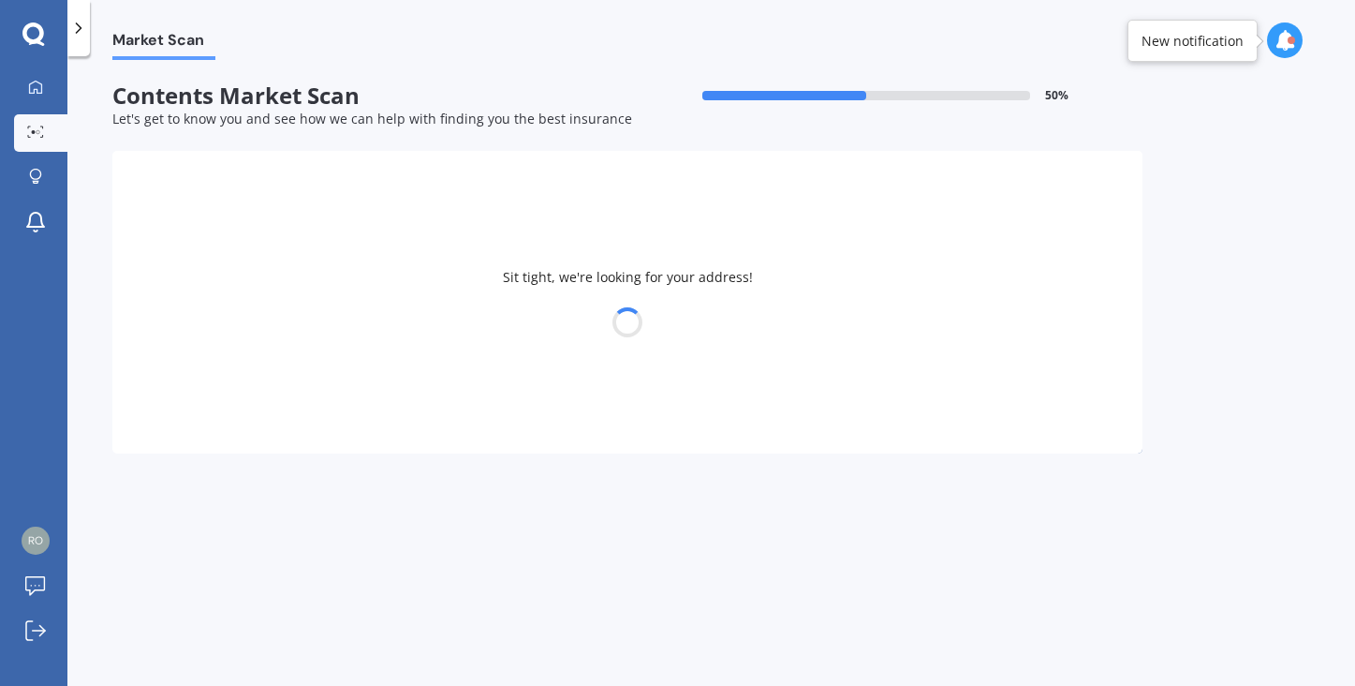
select select "26"
select select "11"
select select "1955"
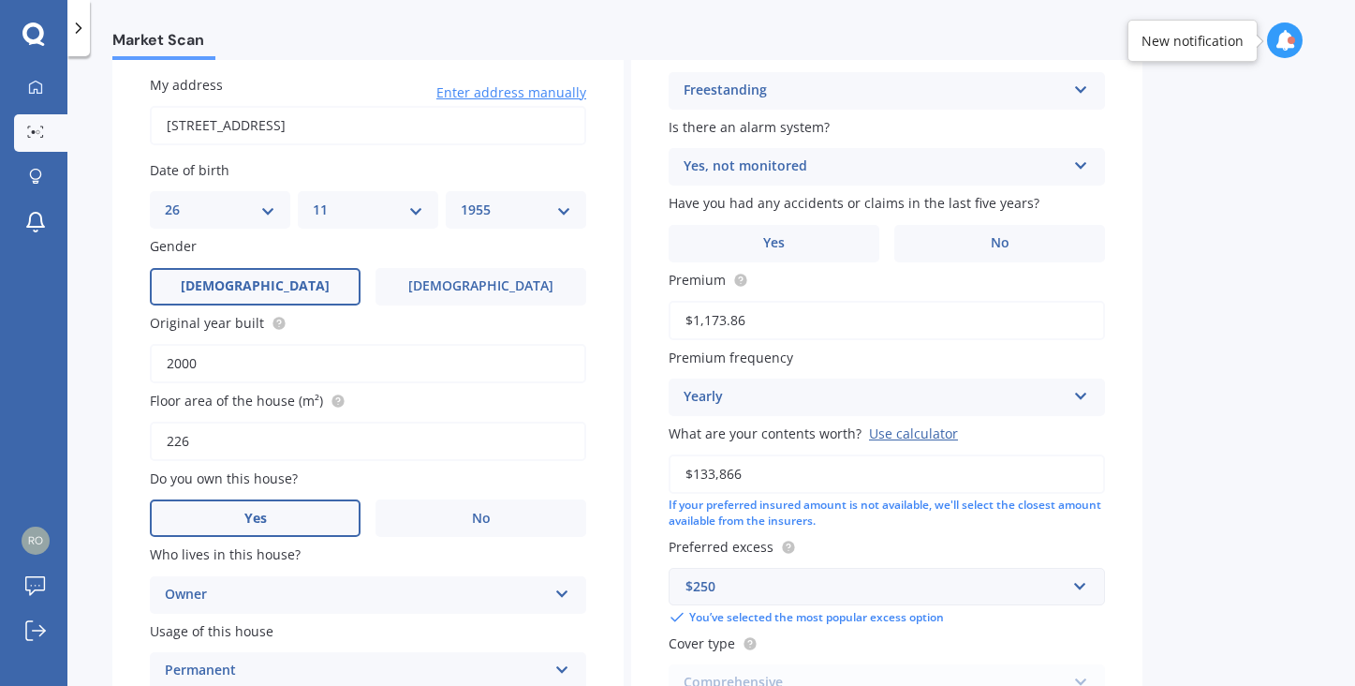
scroll to position [152, 0]
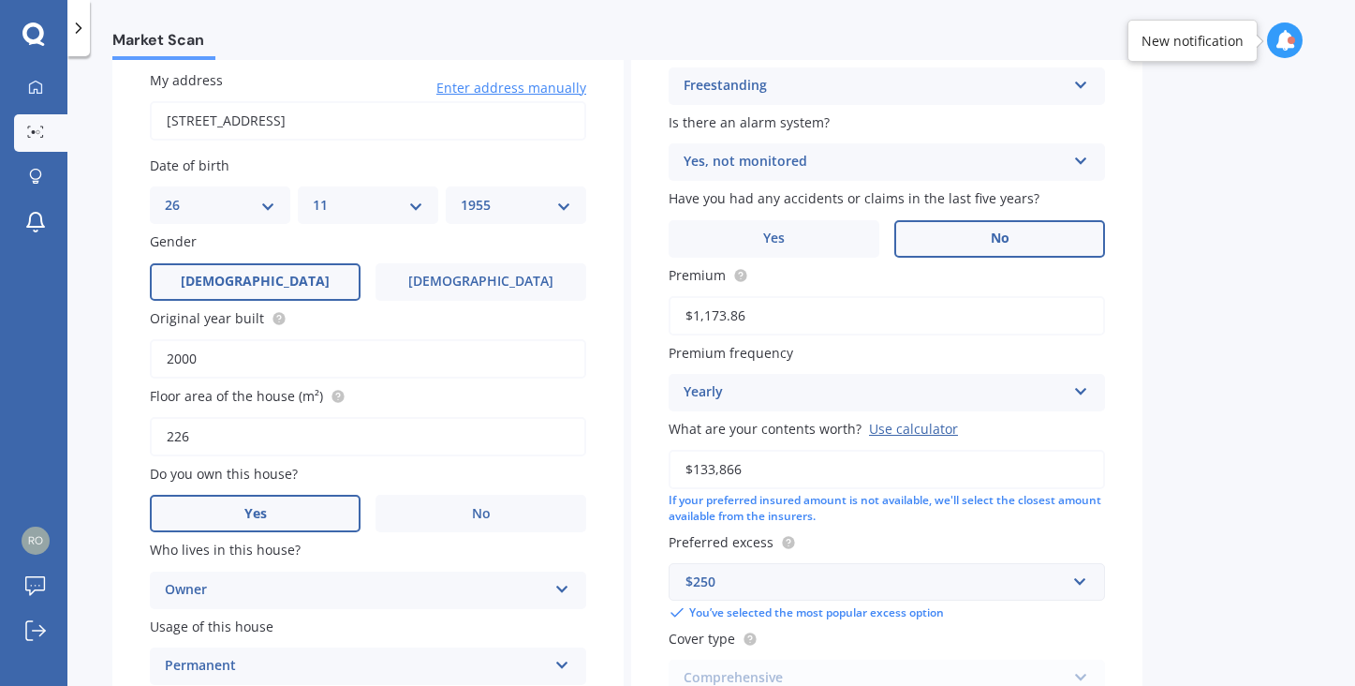
click at [1008, 237] on span "No" at bounding box center [1000, 238] width 19 height 16
click at [0, 0] on input "No" at bounding box center [0, 0] width 0 height 0
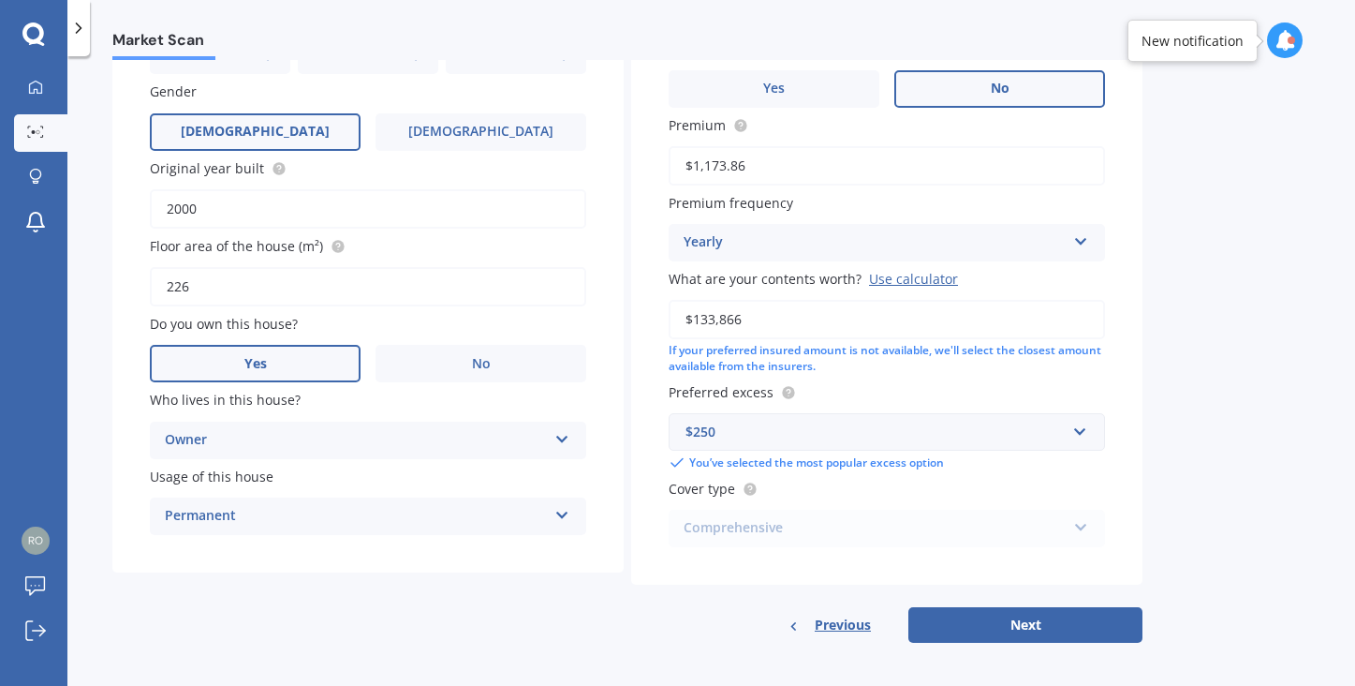
scroll to position [301, 0]
click at [1084, 520] on div "Comprehensive Comprehensive" at bounding box center [887, 528] width 436 height 37
click at [1023, 613] on button "Next" at bounding box center [1026, 626] width 234 height 36
select select "26"
select select "11"
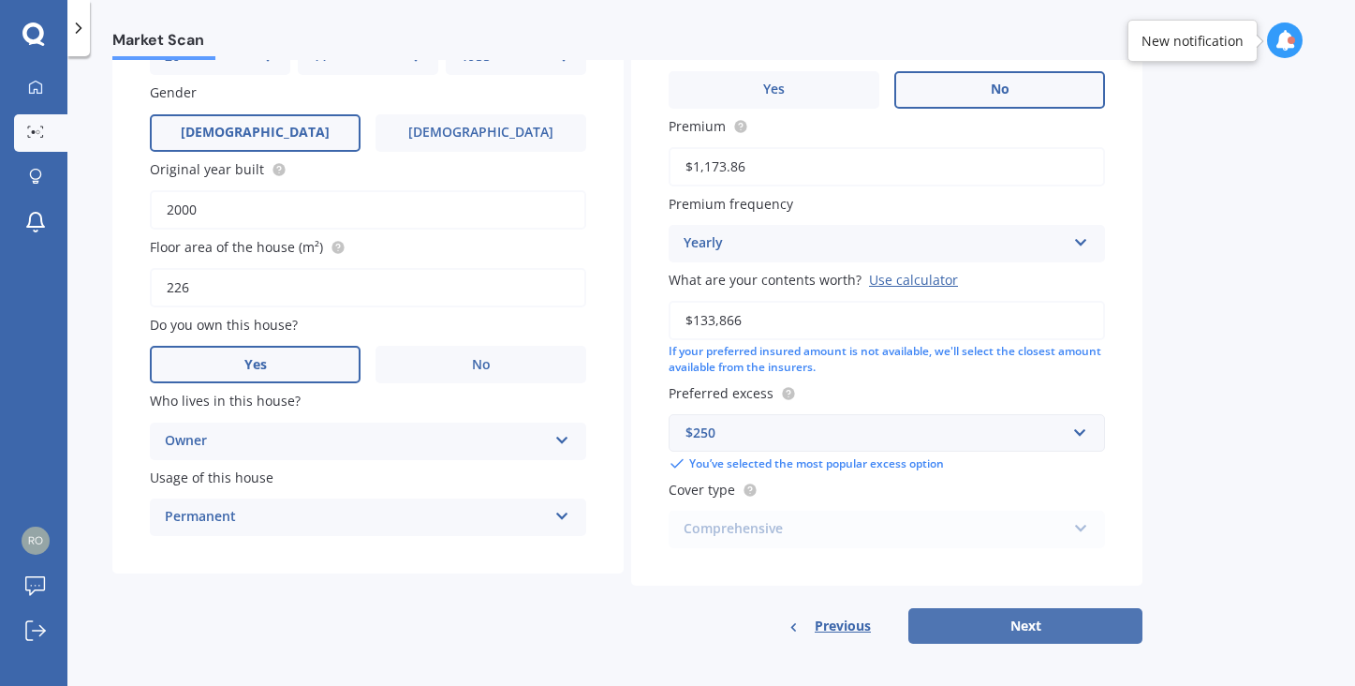
select select "1955"
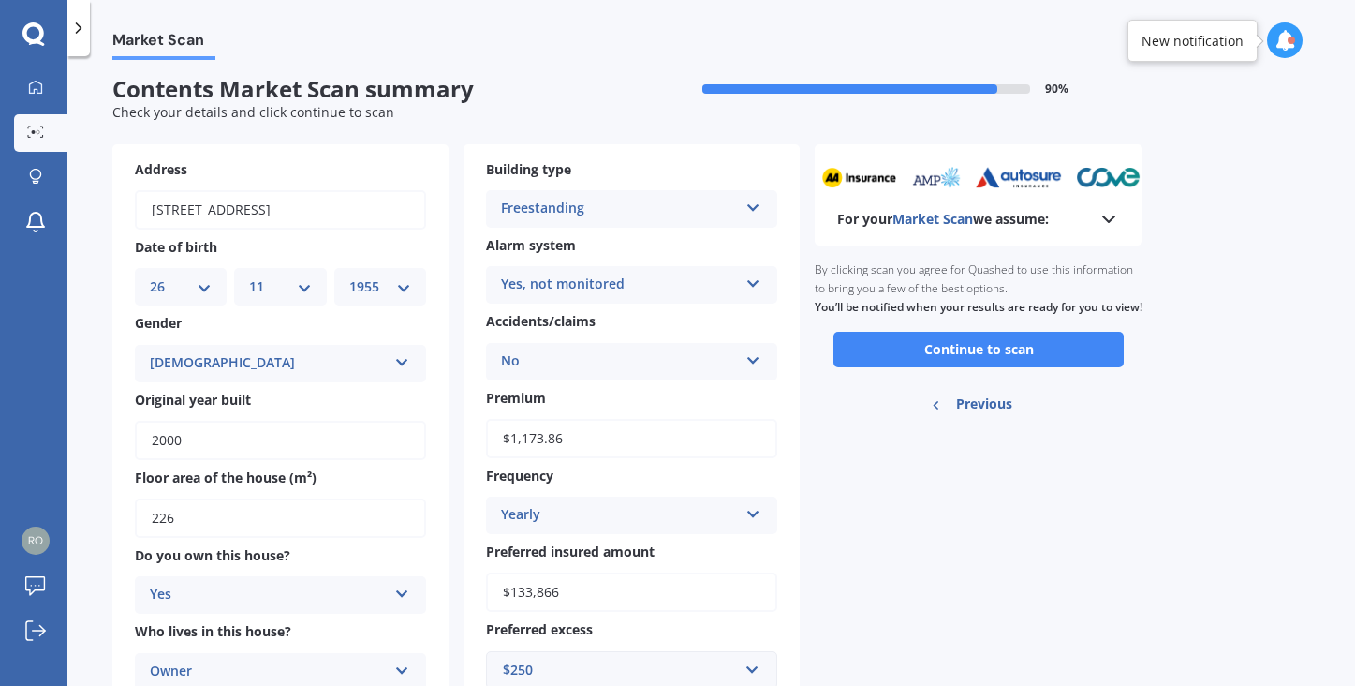
scroll to position [0, 0]
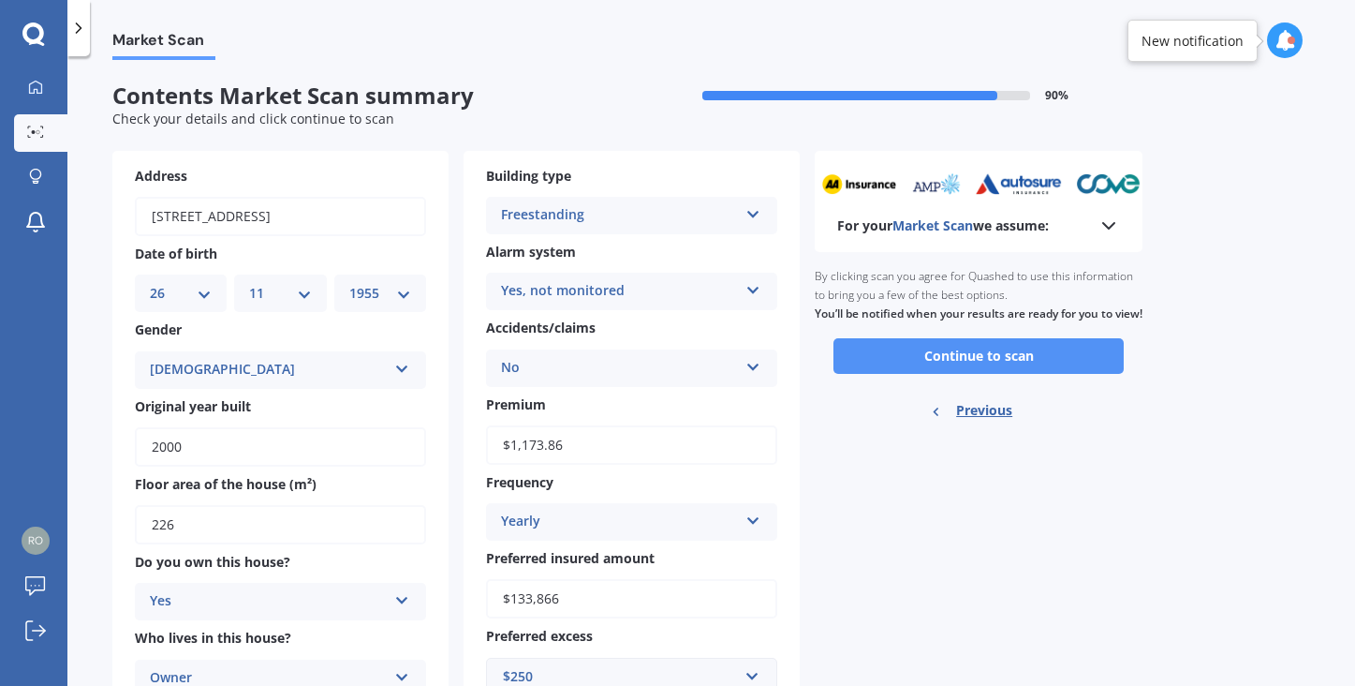
click at [991, 368] on button "Continue to scan" at bounding box center [979, 356] width 290 height 36
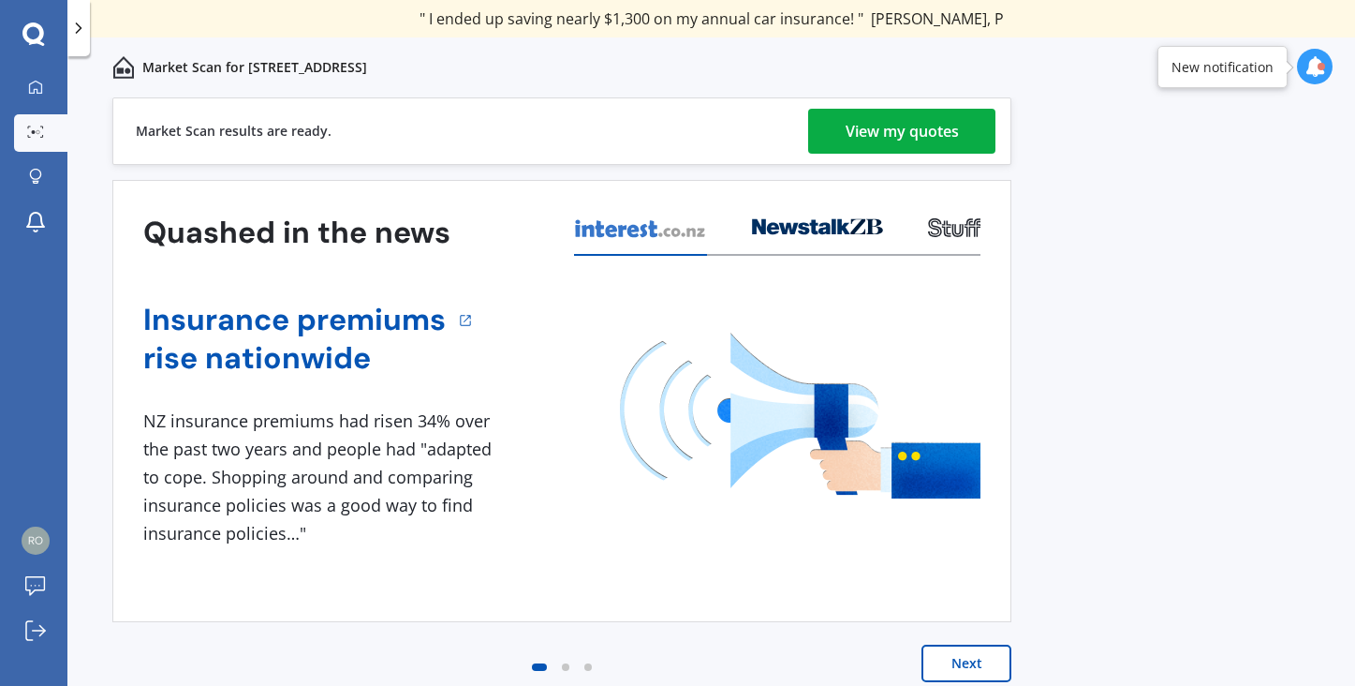
click at [943, 131] on div "View my quotes" at bounding box center [902, 131] width 113 height 45
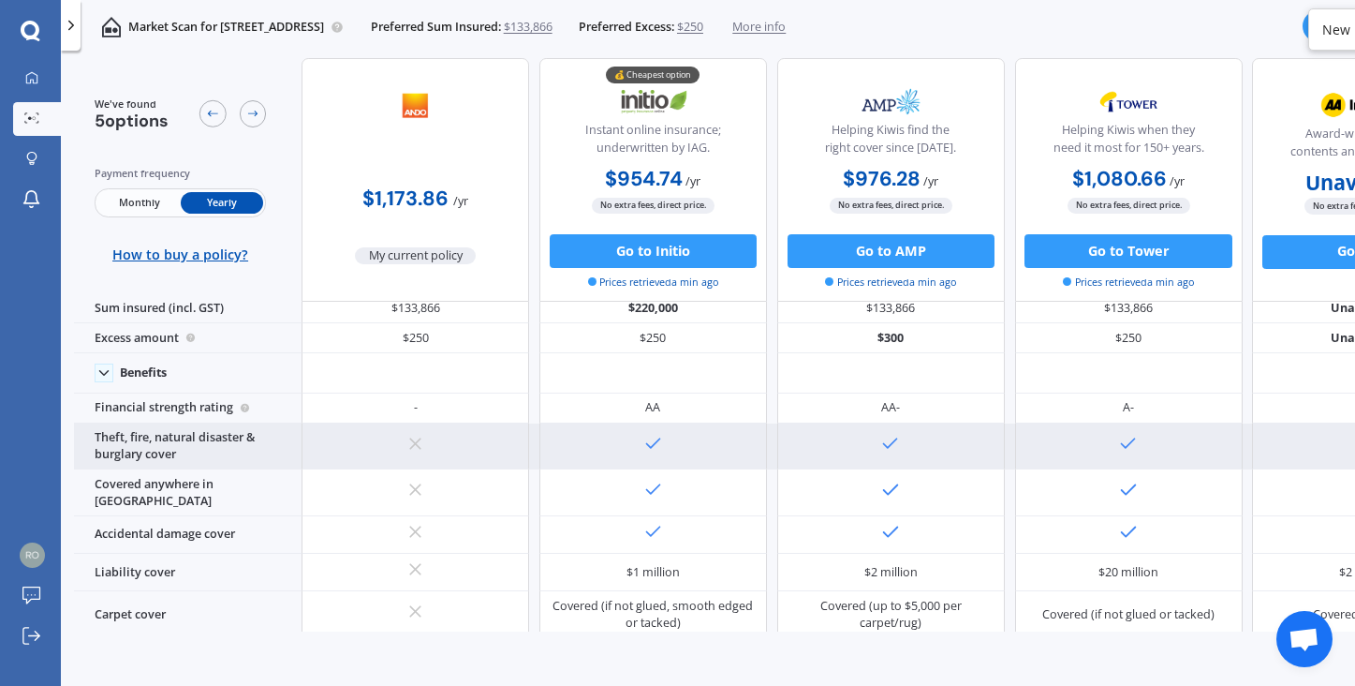
scroll to position [37, 0]
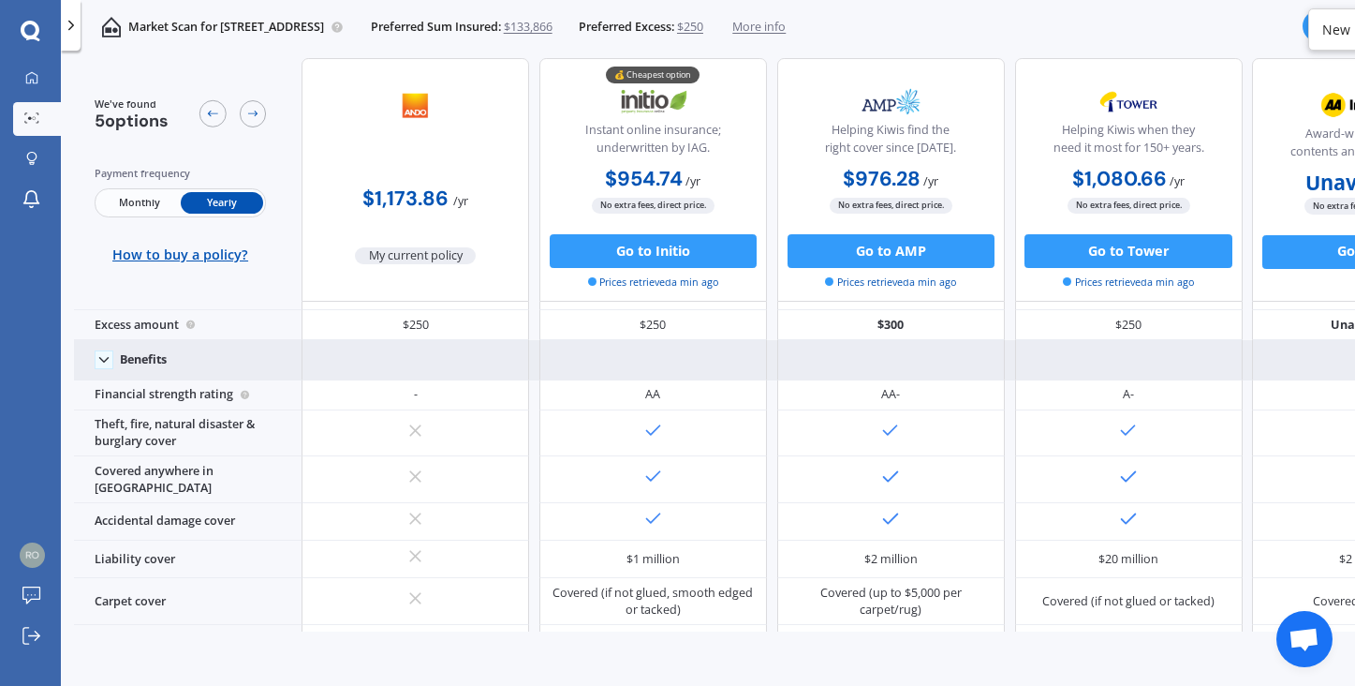
click at [107, 364] on icon at bounding box center [104, 359] width 17 height 17
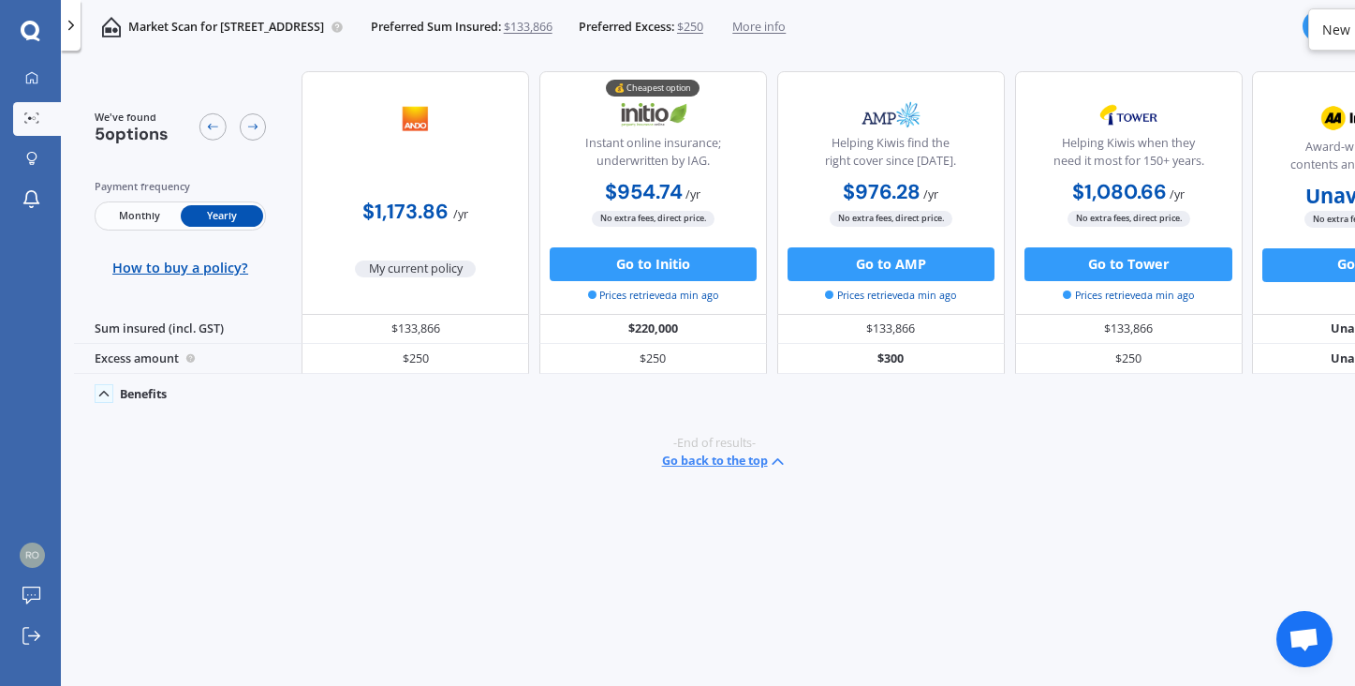
click at [105, 399] on icon at bounding box center [104, 393] width 17 height 17
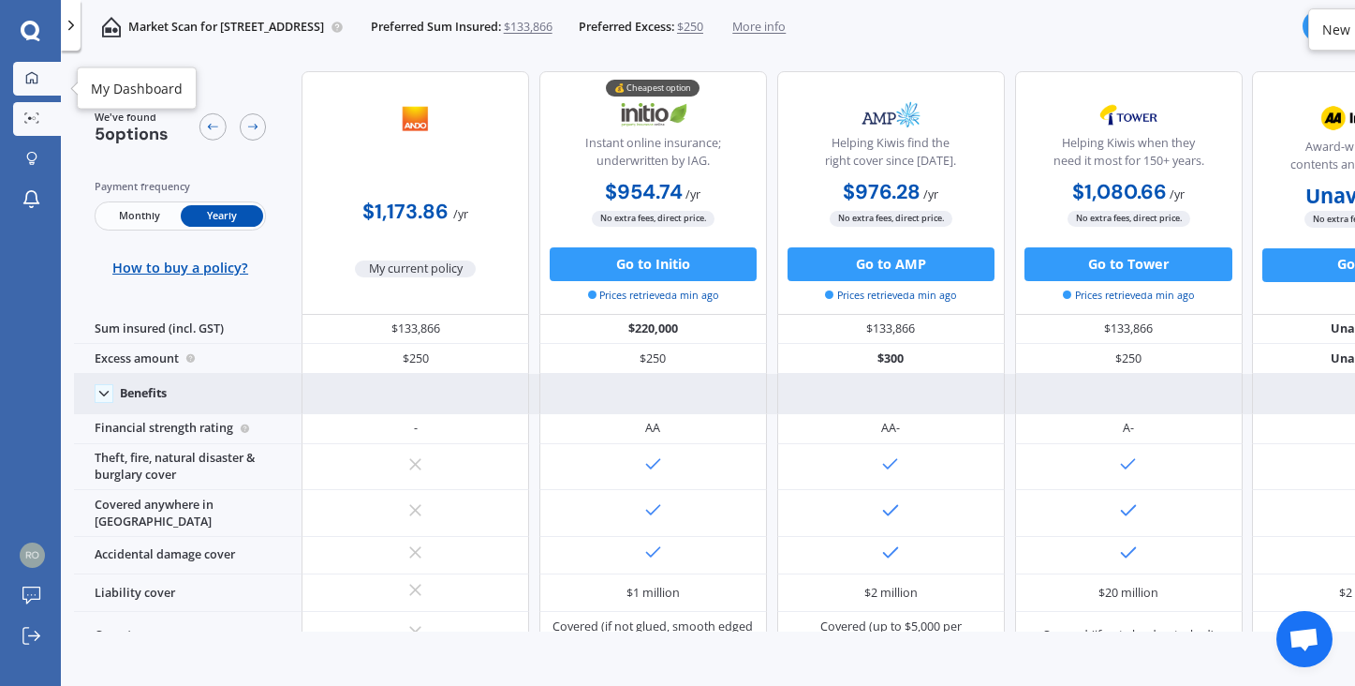
click at [32, 78] on icon at bounding box center [31, 77] width 13 height 13
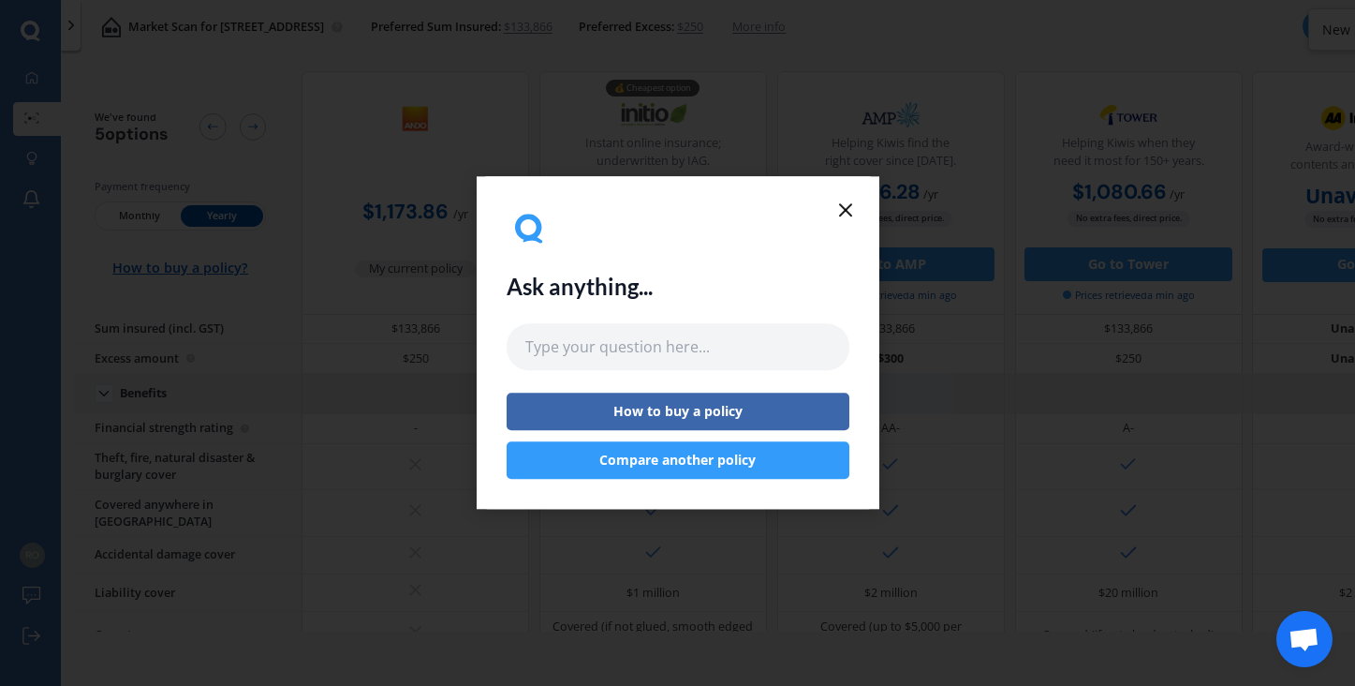
click at [843, 208] on icon at bounding box center [846, 210] width 22 height 22
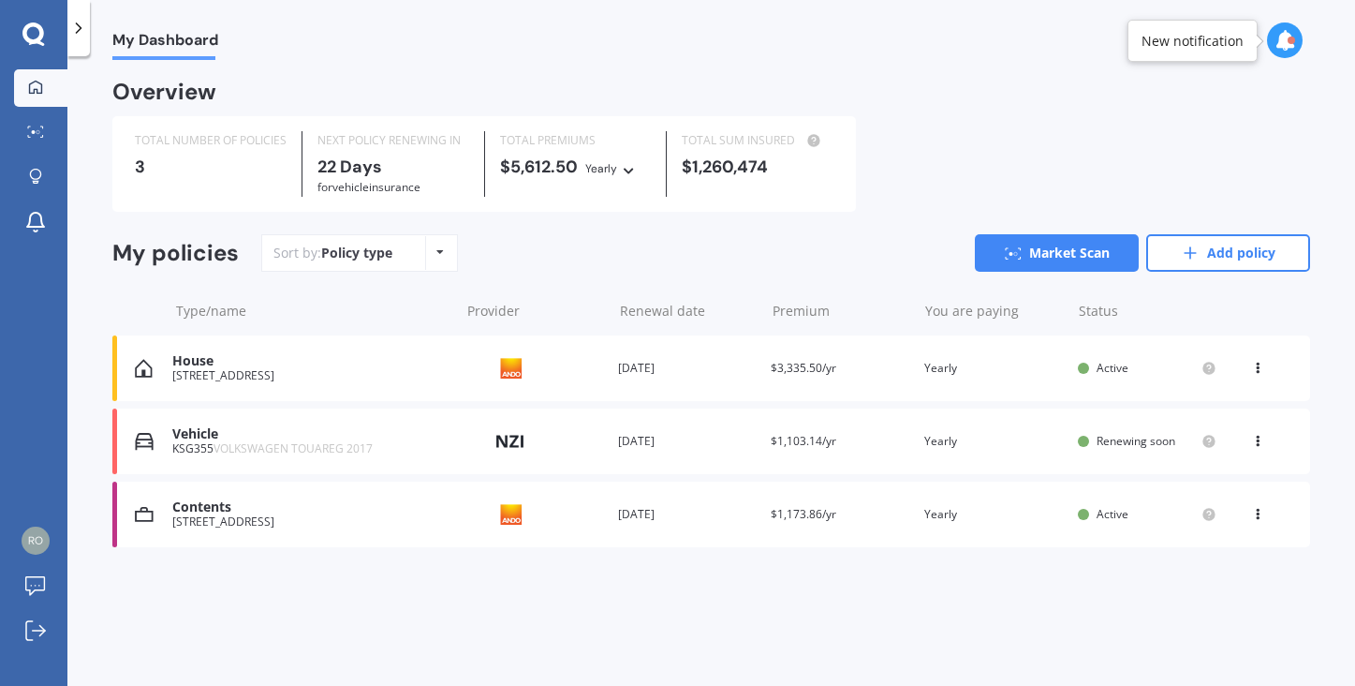
click at [1282, 35] on icon at bounding box center [1285, 40] width 21 height 21
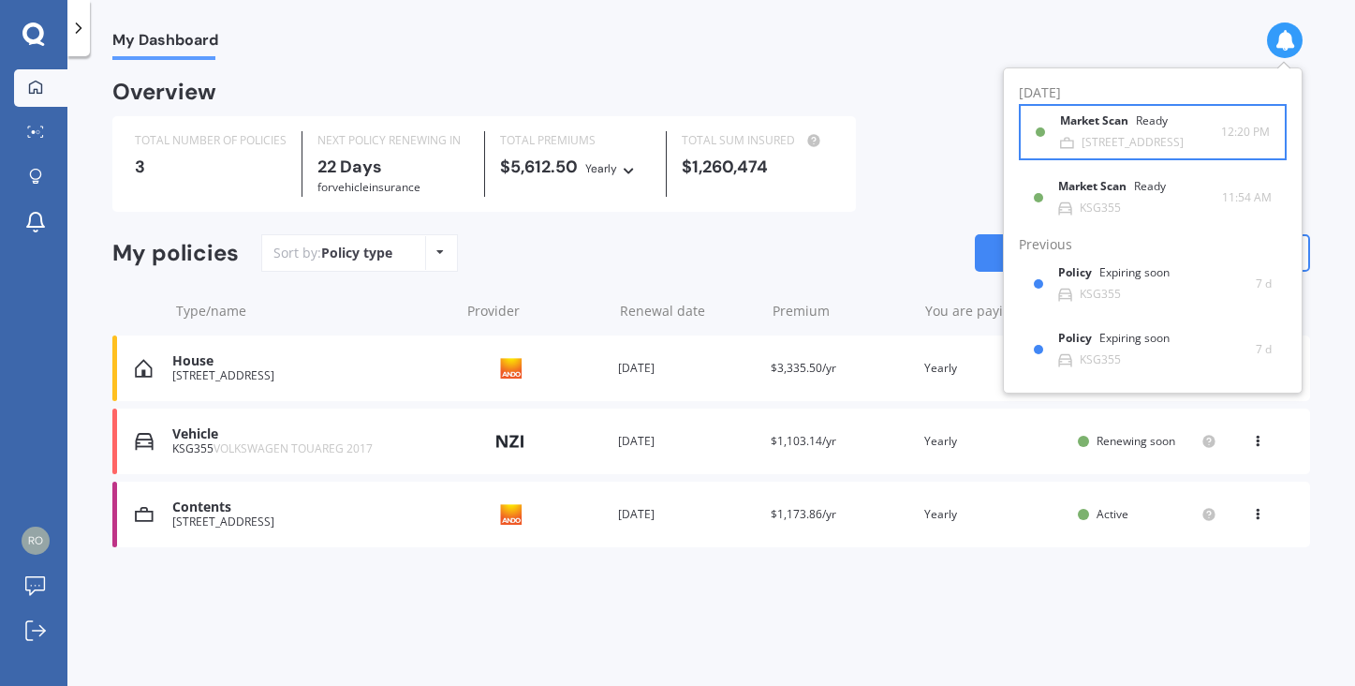
click at [1116, 136] on div "[STREET_ADDRESS]" at bounding box center [1133, 142] width 102 height 13
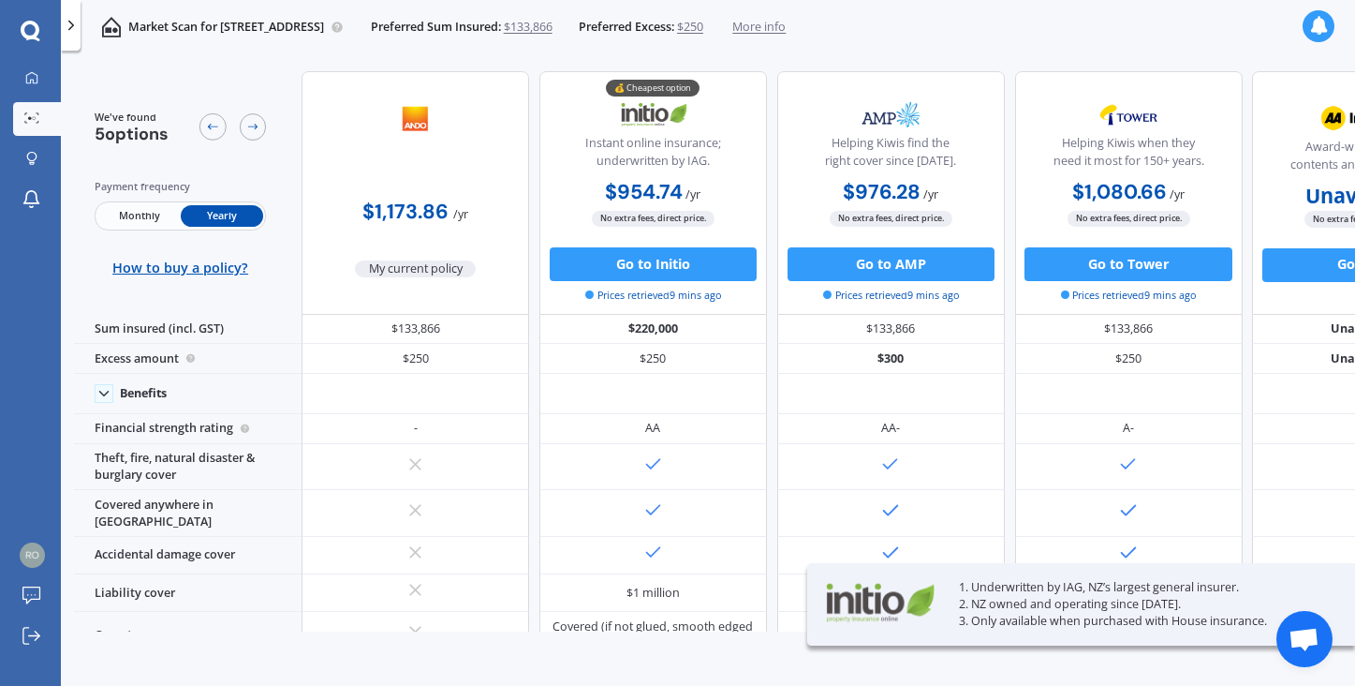
click at [1317, 26] on icon at bounding box center [1318, 26] width 19 height 19
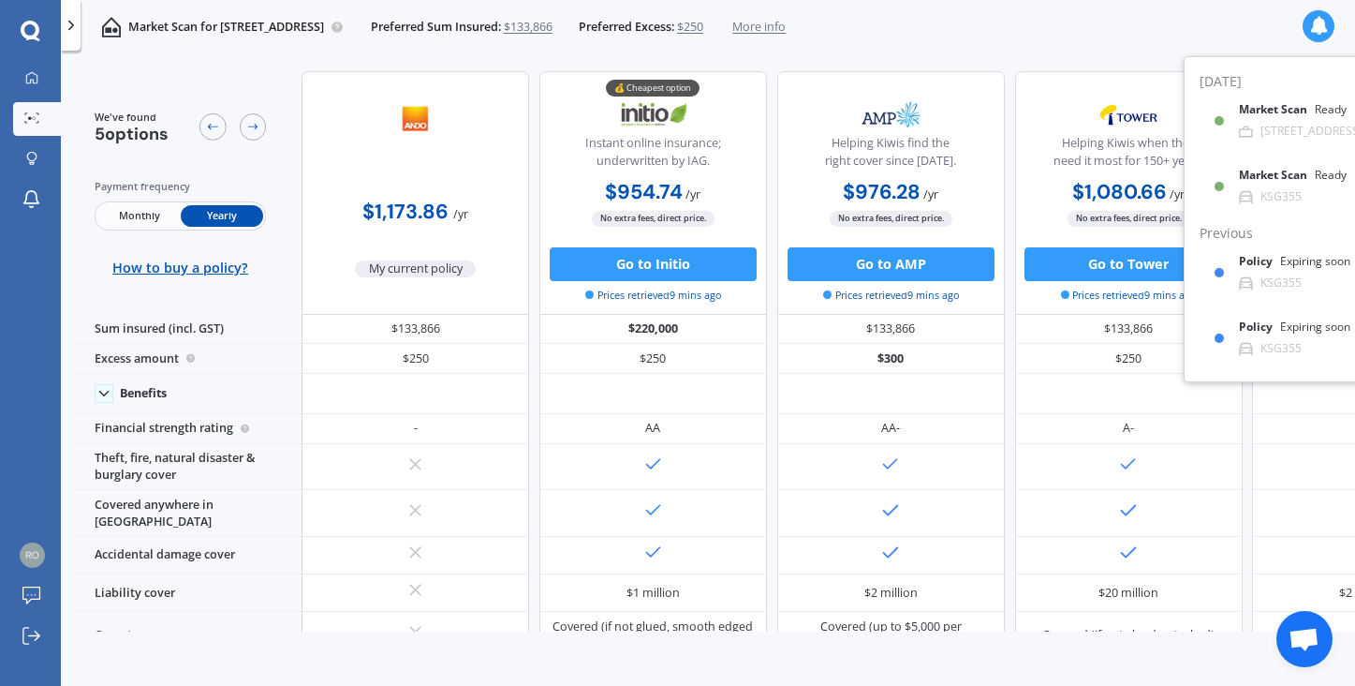
click at [1017, 25] on div "Market Scan for [STREET_ADDRESS] Preferred Sum Insured: $133,866 Preferred Exce…" at bounding box center [708, 27] width 1294 height 54
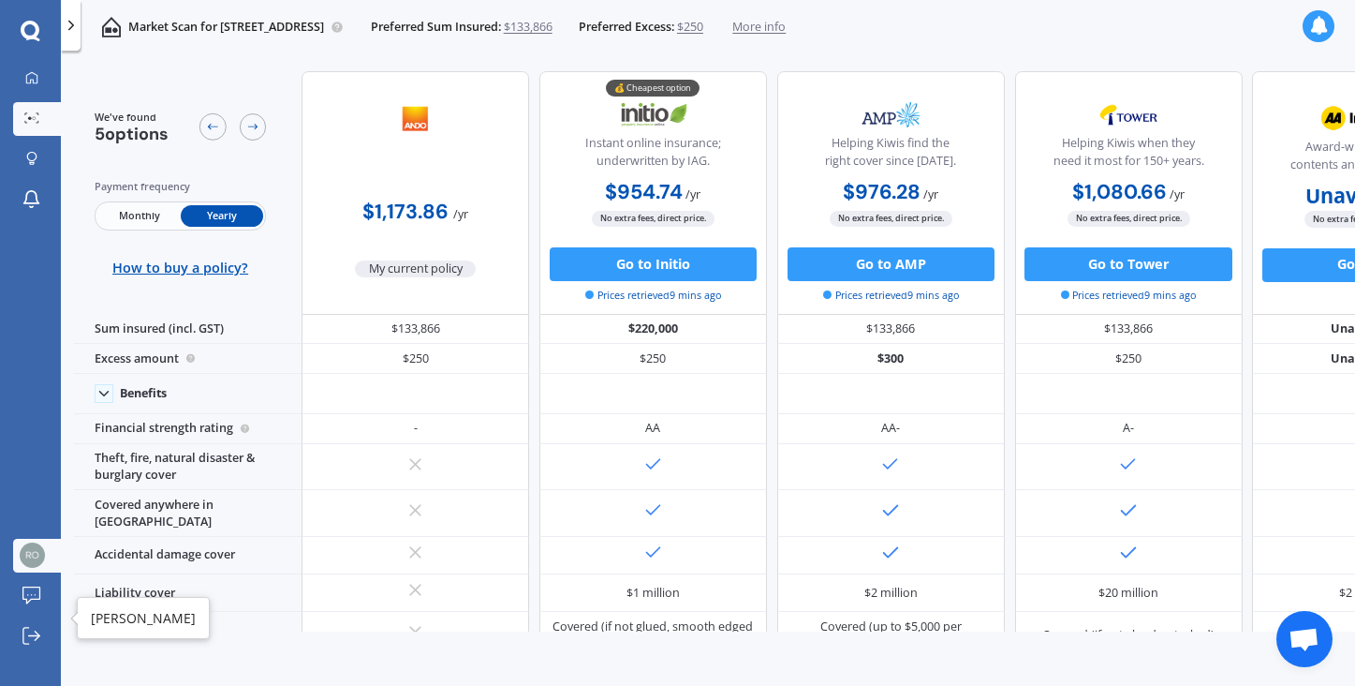
click at [33, 554] on img at bounding box center [32, 554] width 25 height 25
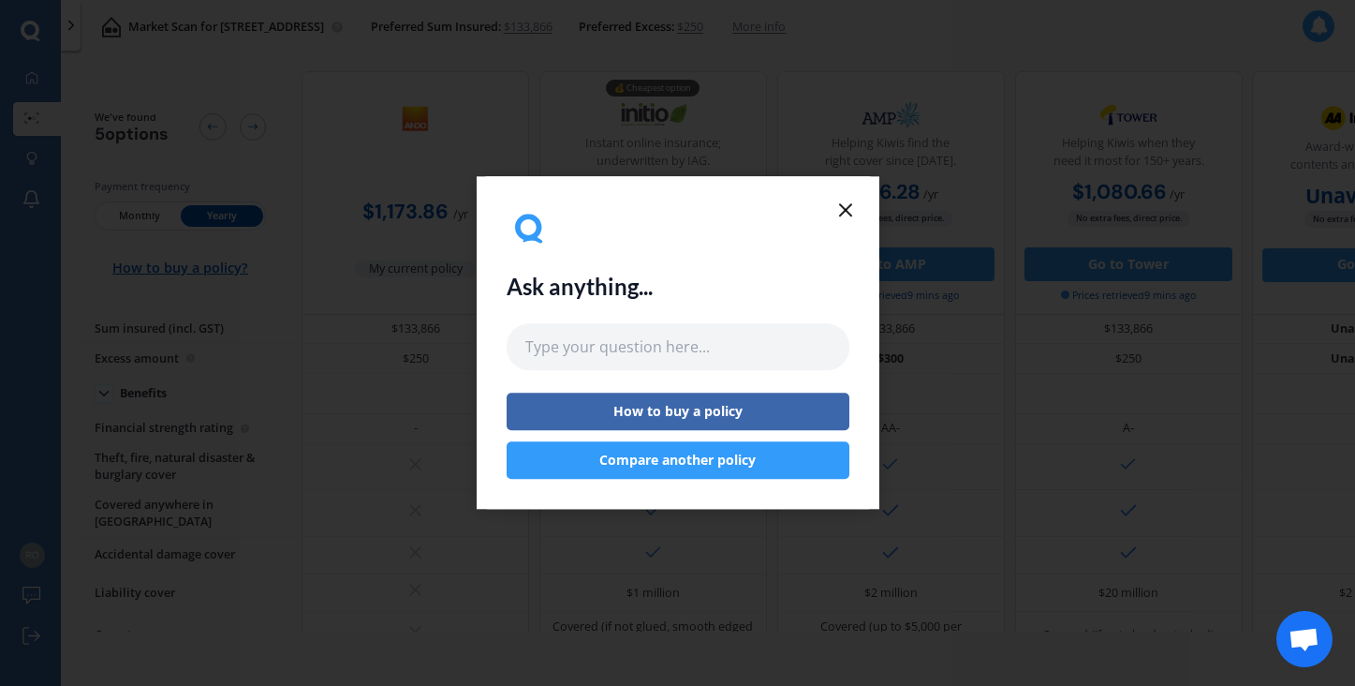
click at [849, 207] on icon at bounding box center [846, 210] width 22 height 22
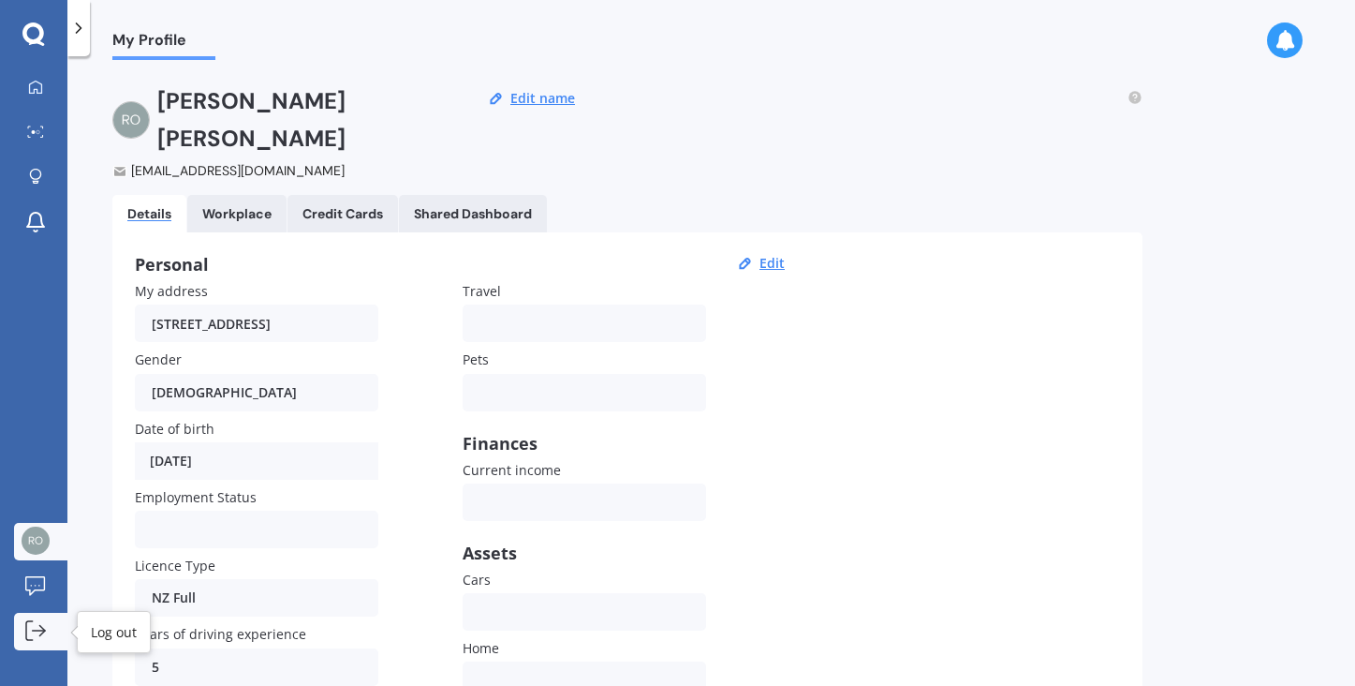
click at [36, 630] on icon at bounding box center [39, 630] width 12 height 0
